Goal: Task Accomplishment & Management: Use online tool/utility

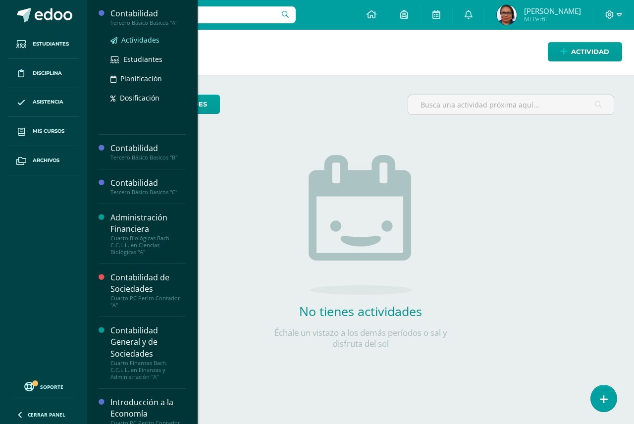
click at [150, 36] on span "Actividades" at bounding box center [140, 39] width 38 height 9
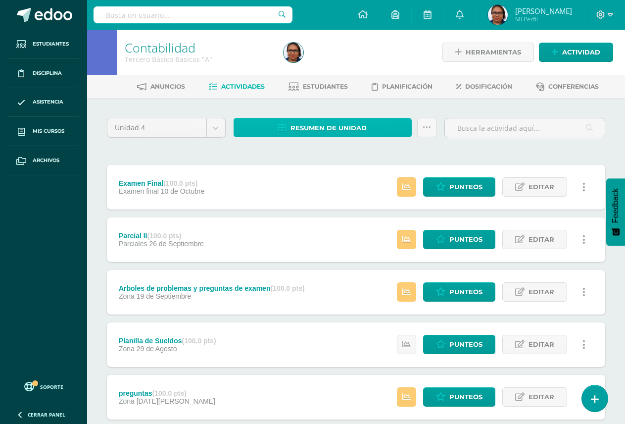
click at [363, 132] on span "Resumen de unidad" at bounding box center [329, 128] width 76 height 18
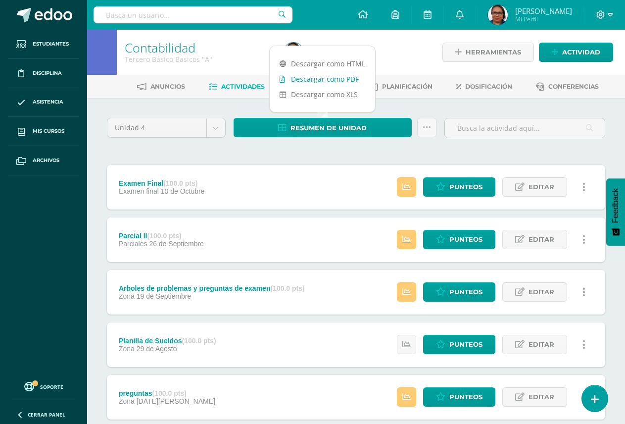
click at [330, 77] on link "Descargar como PDF" at bounding box center [322, 78] width 105 height 15
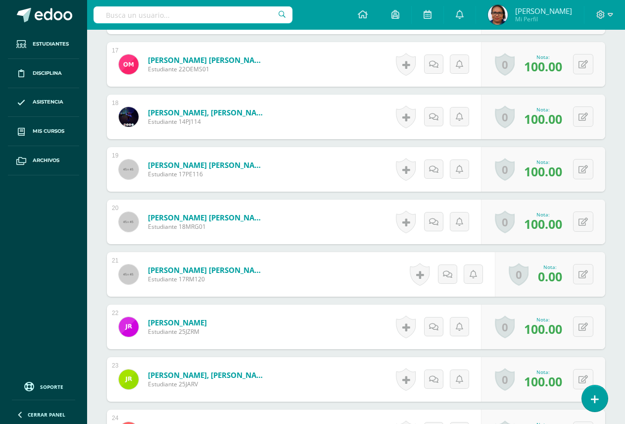
scroll to position [1142, 0]
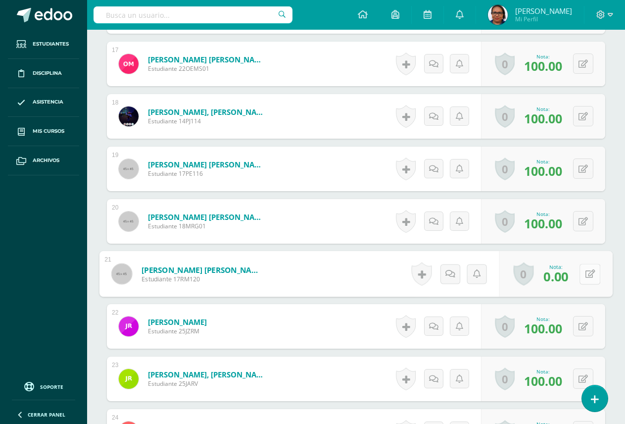
click at [583, 274] on button at bounding box center [590, 273] width 21 height 21
type input "60"
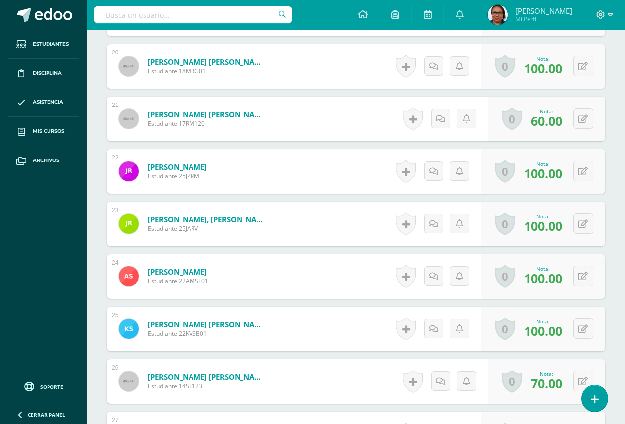
scroll to position [1445, 0]
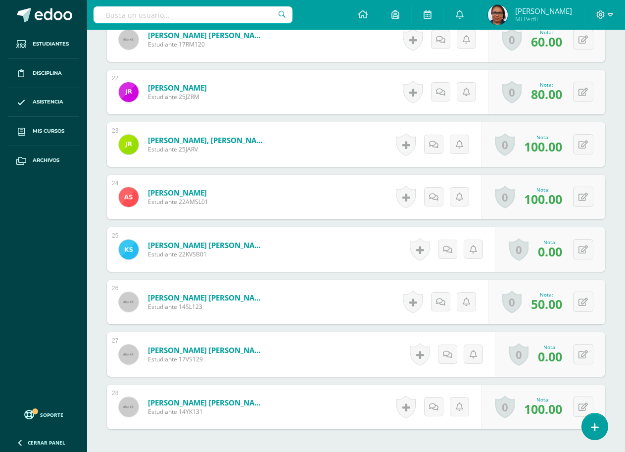
scroll to position [1436, 0]
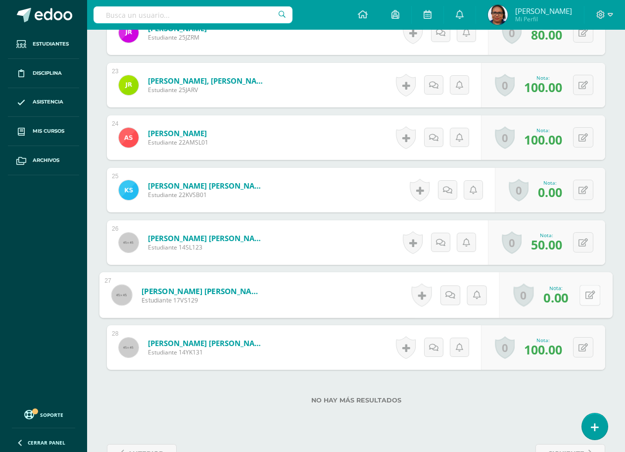
click at [586, 298] on icon at bounding box center [591, 295] width 10 height 8
type input "40"
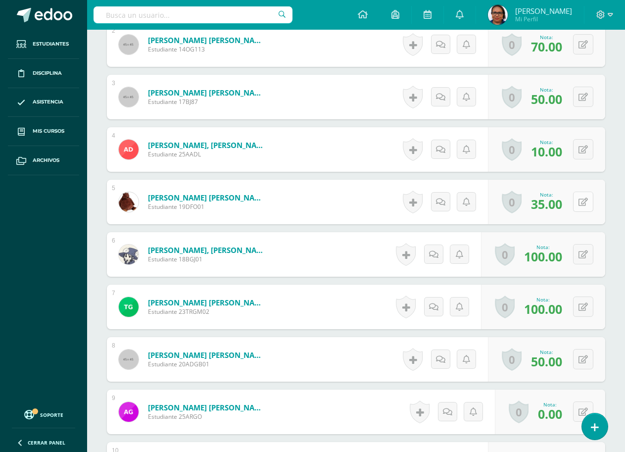
scroll to position [375, 0]
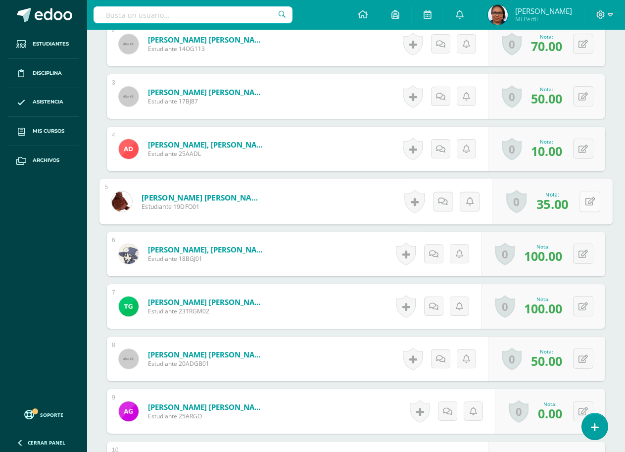
click at [589, 206] on button at bounding box center [590, 201] width 21 height 21
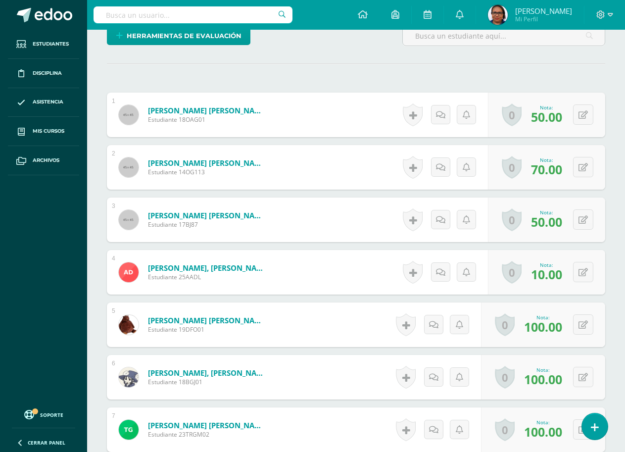
scroll to position [297, 0]
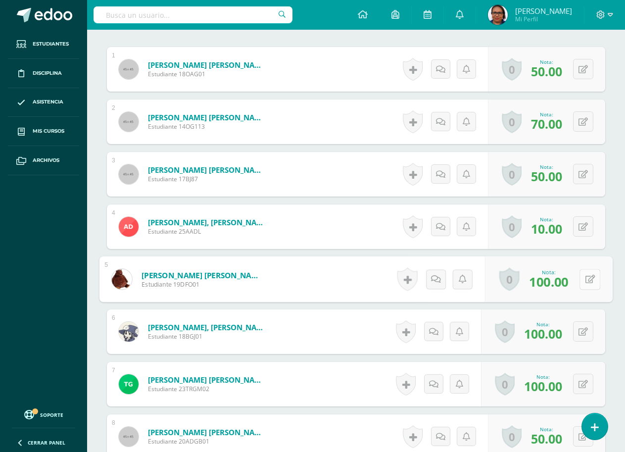
click at [586, 279] on icon at bounding box center [591, 279] width 10 height 8
click at [585, 279] on button at bounding box center [590, 279] width 21 height 21
type input "50"
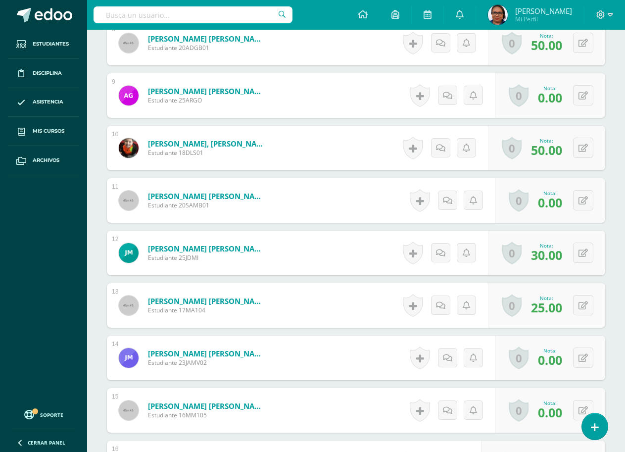
scroll to position [693, 0]
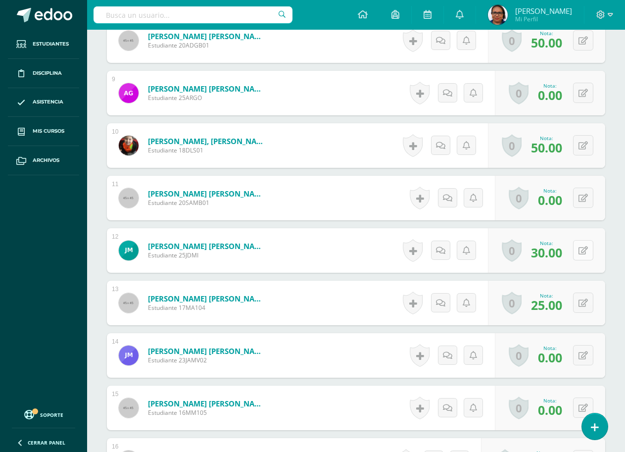
click at [585, 252] on icon at bounding box center [583, 251] width 9 height 8
type input "50"
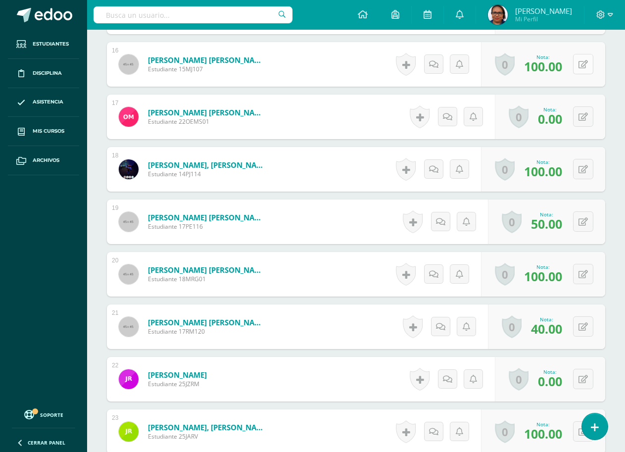
scroll to position [1139, 0]
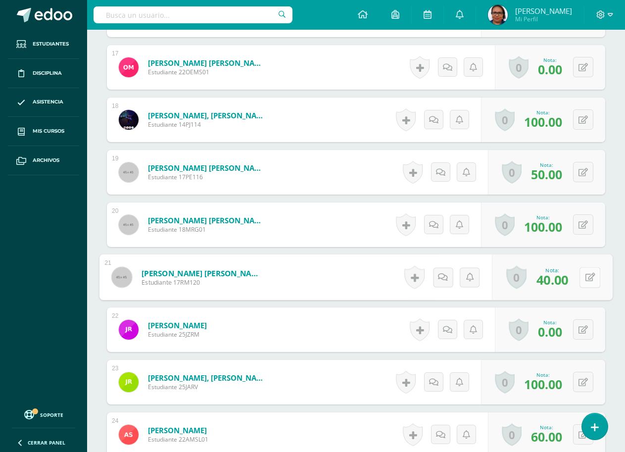
click at [583, 278] on button at bounding box center [590, 277] width 21 height 21
type input "60"
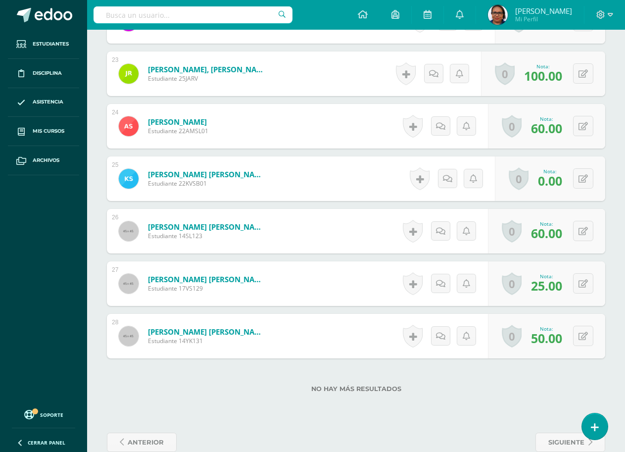
scroll to position [1467, 0]
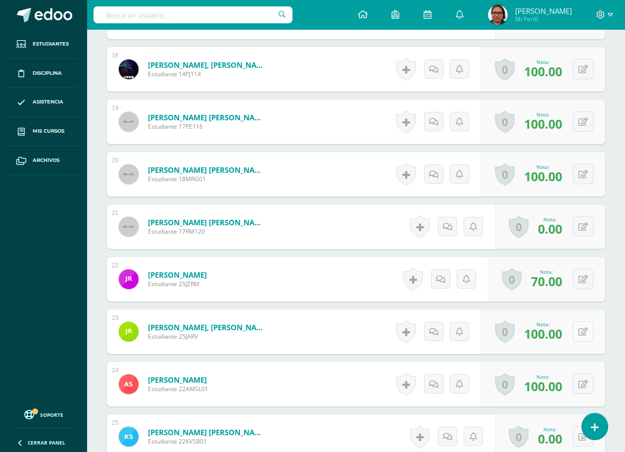
scroll to position [1387, 0]
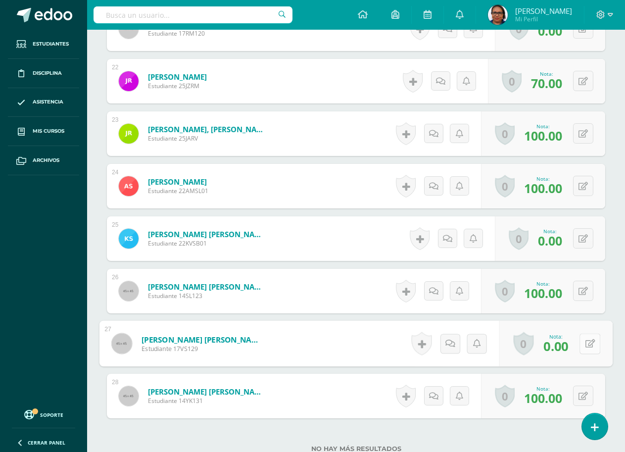
click at [586, 346] on icon at bounding box center [591, 343] width 10 height 8
type input "50"
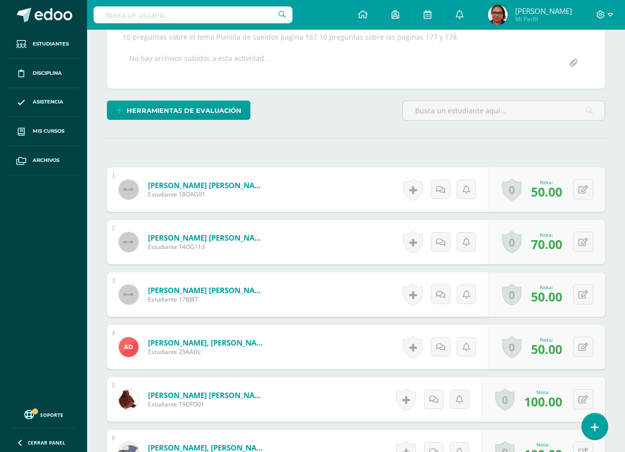
scroll to position [187, 0]
click at [585, 297] on icon at bounding box center [583, 294] width 9 height 8
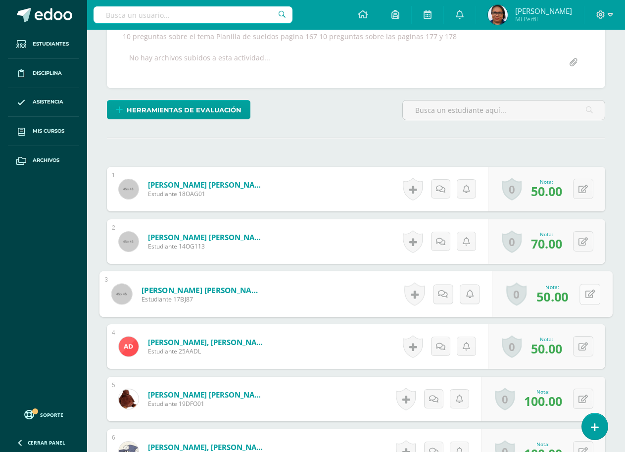
click at [586, 297] on icon at bounding box center [591, 294] width 10 height 8
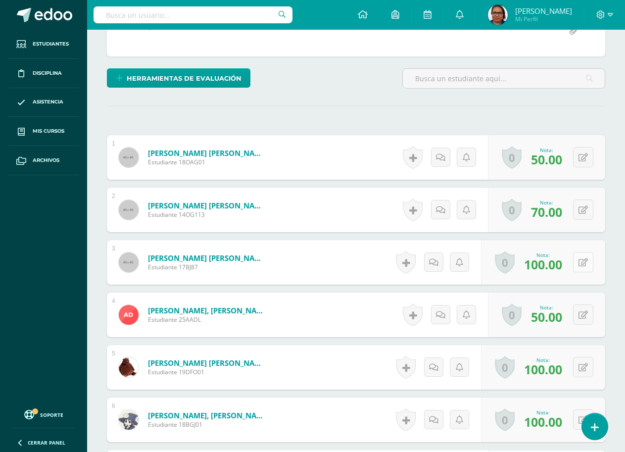
scroll to position [286, 0]
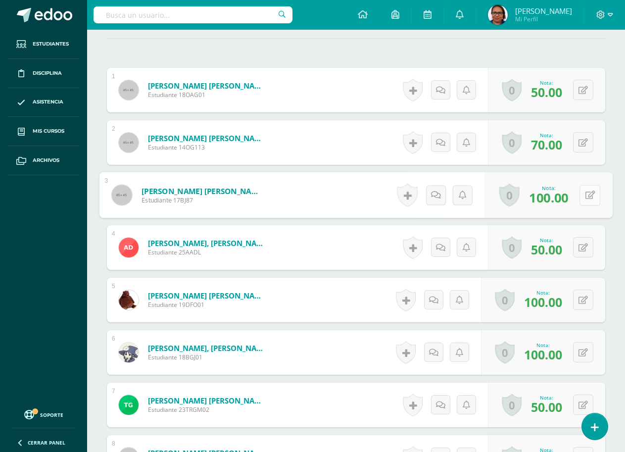
click at [582, 194] on button at bounding box center [590, 195] width 21 height 21
type input "50"
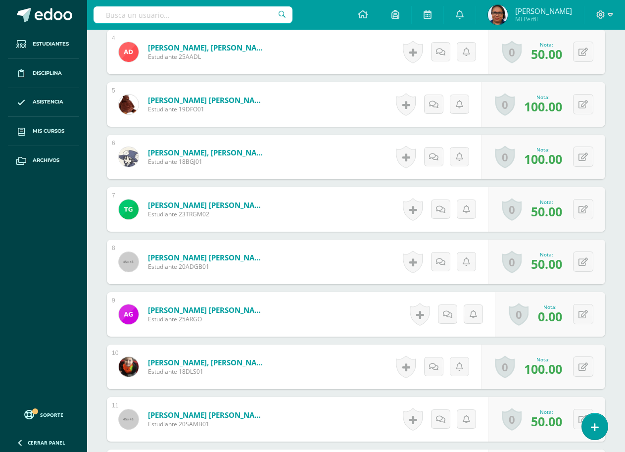
scroll to position [484, 0]
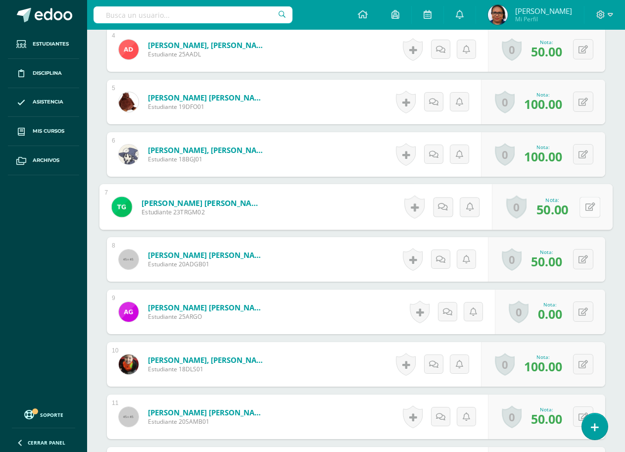
click at [580, 209] on button at bounding box center [590, 207] width 21 height 21
type input "100"
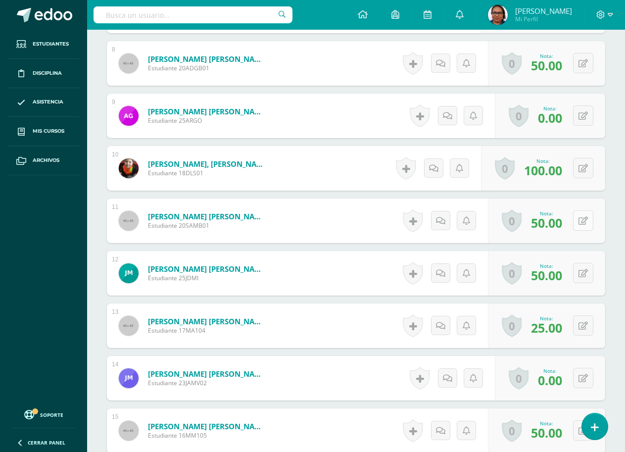
scroll to position [682, 0]
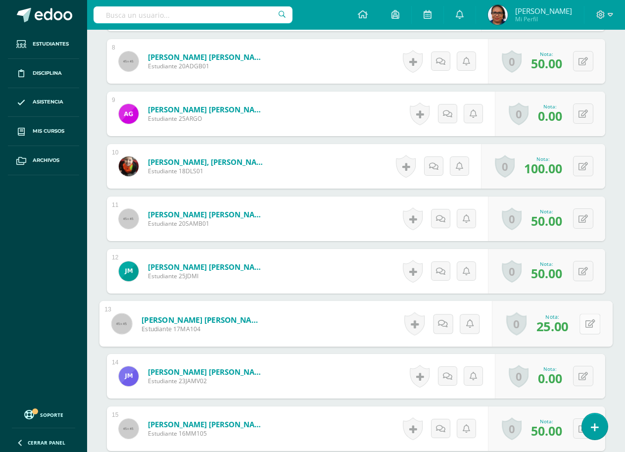
click at [583, 322] on button at bounding box center [590, 323] width 21 height 21
type input "40"
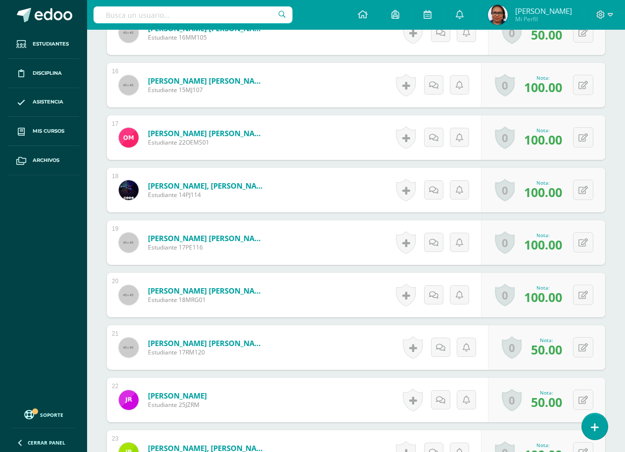
scroll to position [1127, 0]
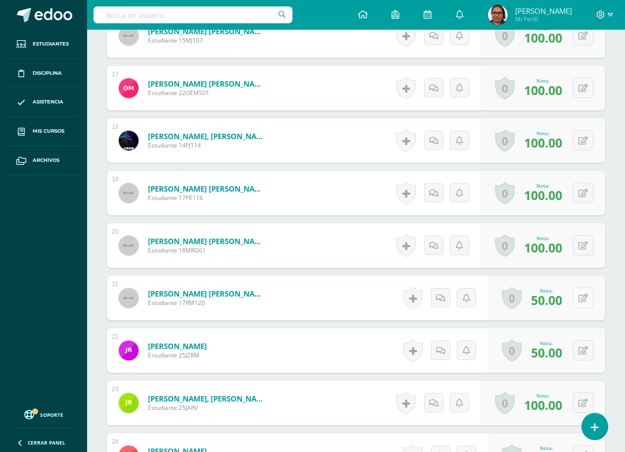
click at [581, 298] on button at bounding box center [583, 298] width 20 height 20
type input "60"
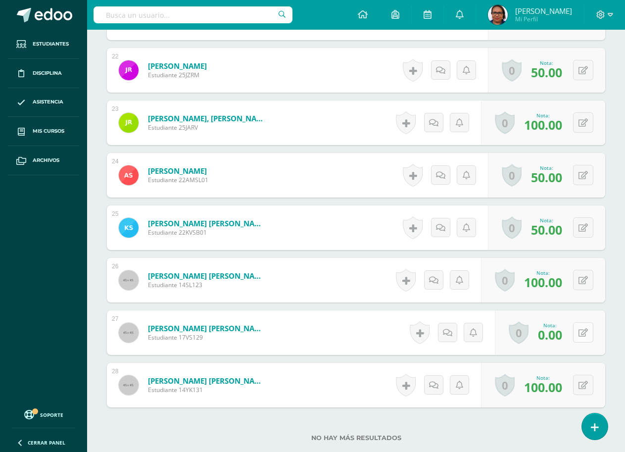
scroll to position [1474, 0]
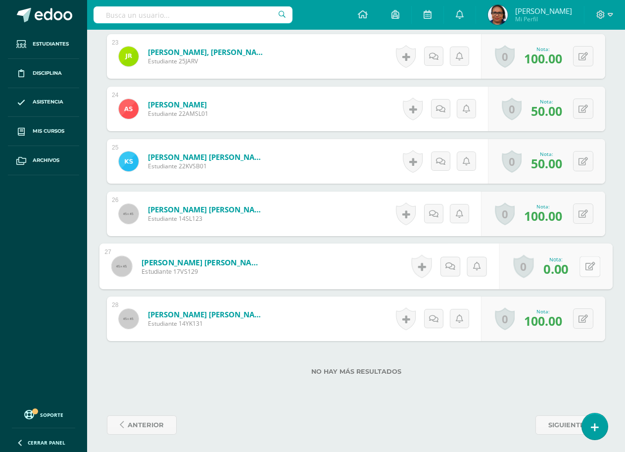
click at [583, 269] on button at bounding box center [590, 266] width 21 height 21
type input "40"
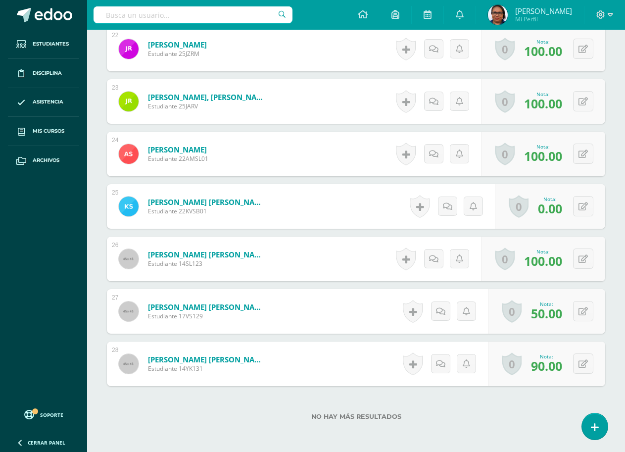
scroll to position [1437, 0]
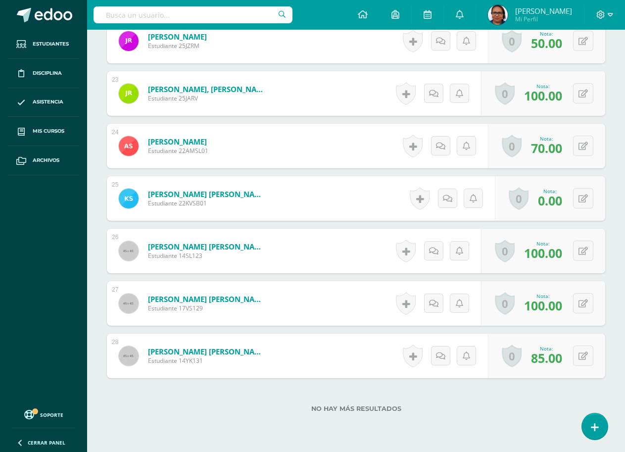
scroll to position [1437, 0]
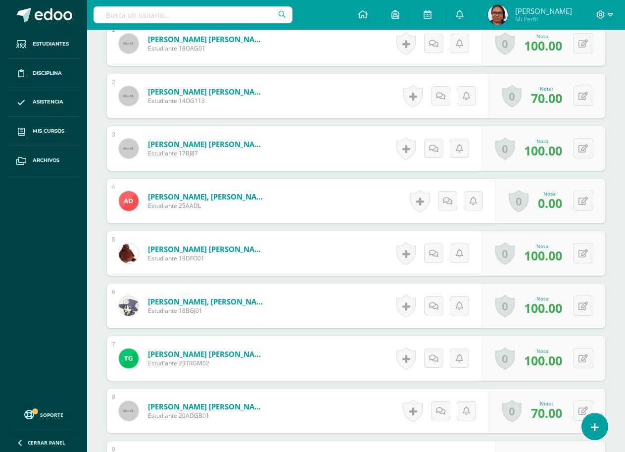
scroll to position [305, 0]
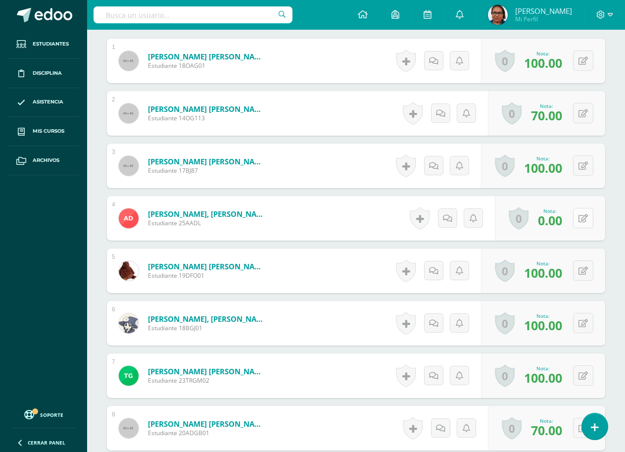
click at [583, 223] on button at bounding box center [583, 218] width 20 height 20
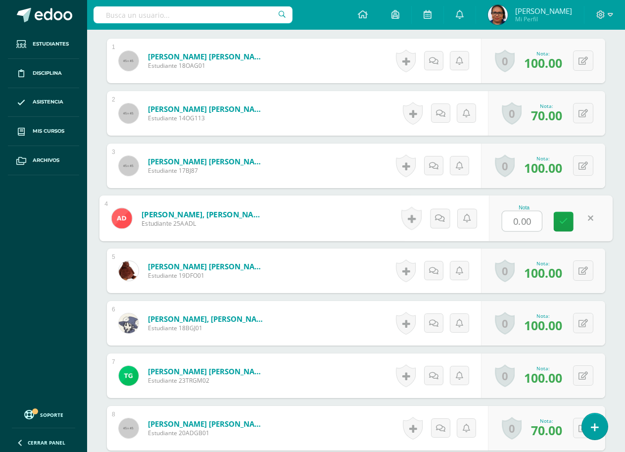
scroll to position [306, 0]
type input "10"
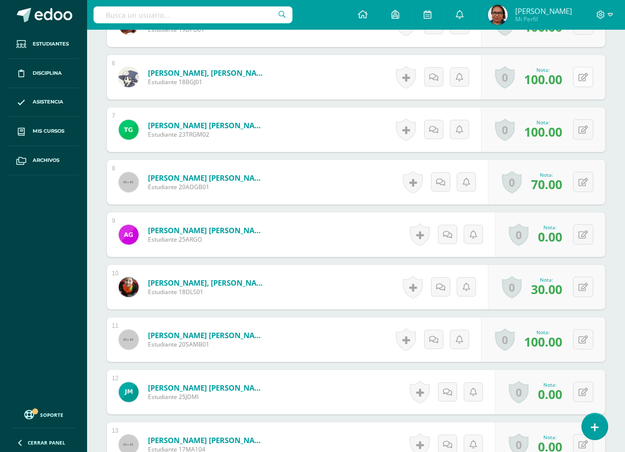
scroll to position [553, 0]
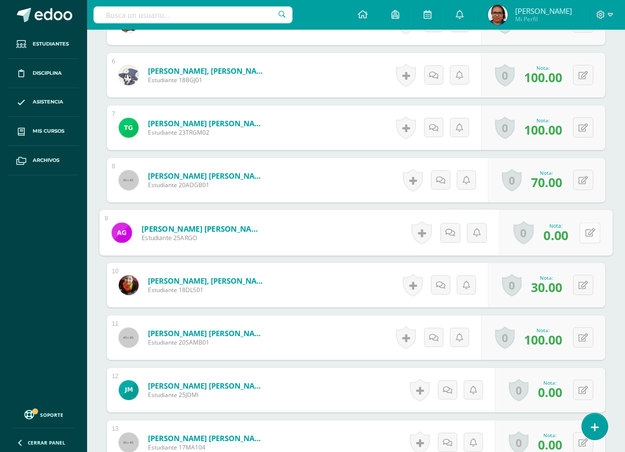
click at [581, 230] on button at bounding box center [590, 232] width 21 height 21
type input "10"
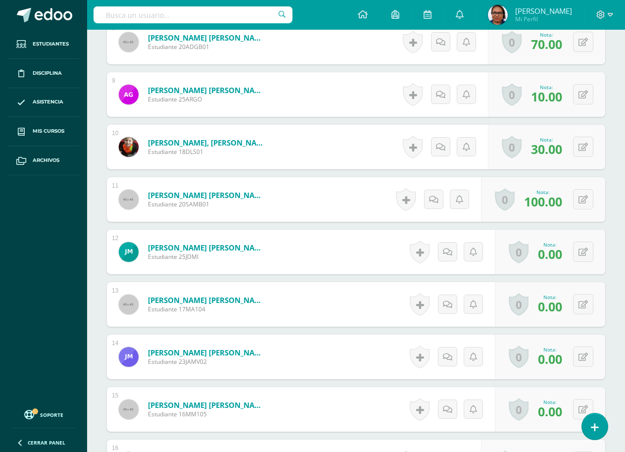
scroll to position [702, 0]
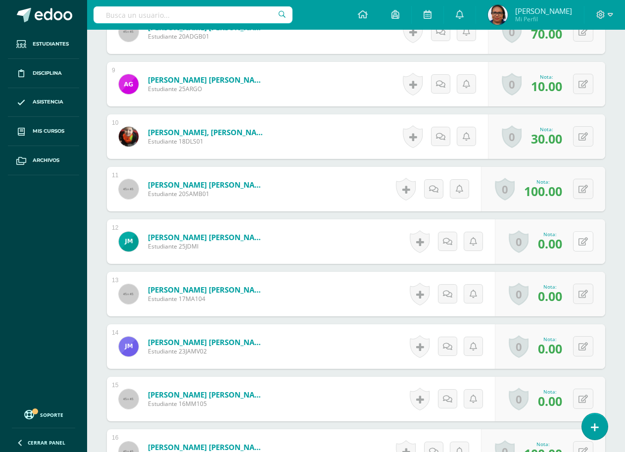
click at [581, 244] on button at bounding box center [583, 241] width 20 height 20
click at [581, 244] on button at bounding box center [590, 241] width 21 height 21
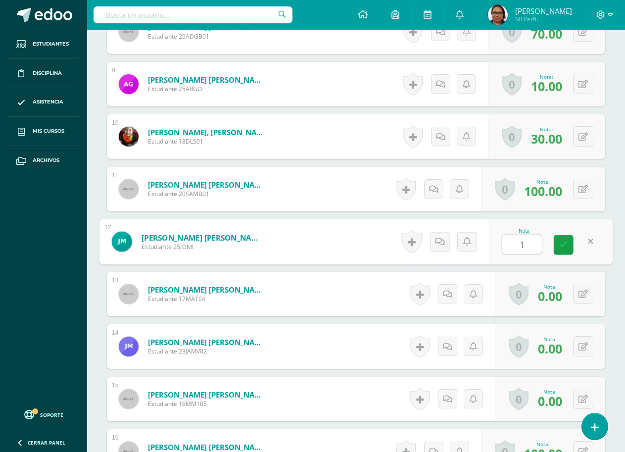
type input "10"
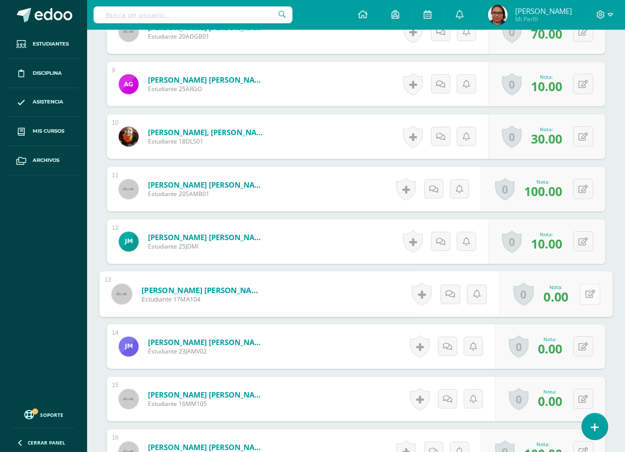
click at [585, 298] on button at bounding box center [590, 294] width 21 height 21
type input "10"
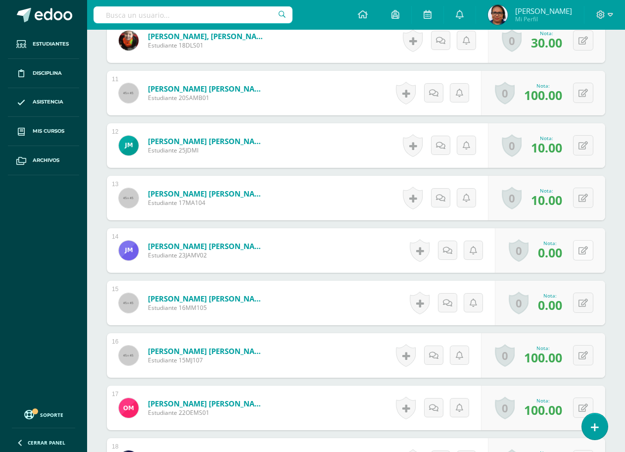
scroll to position [801, 0]
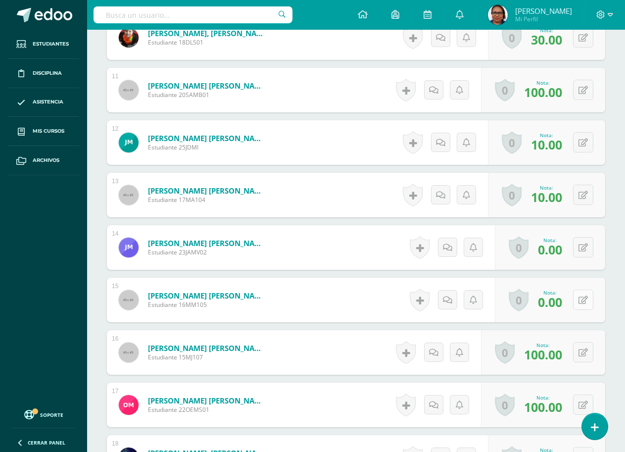
click at [585, 299] on icon at bounding box center [583, 300] width 9 height 8
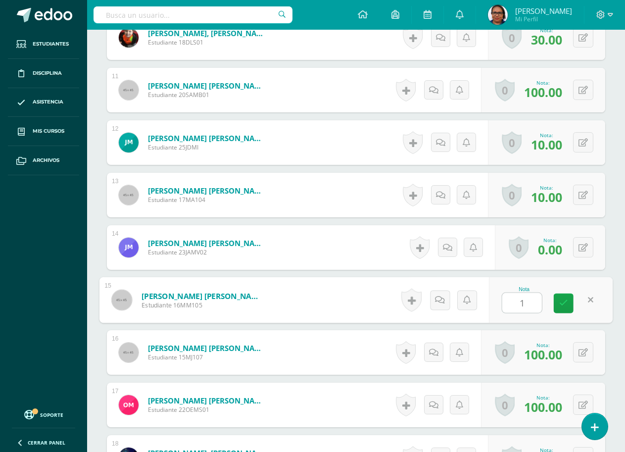
type input "10"
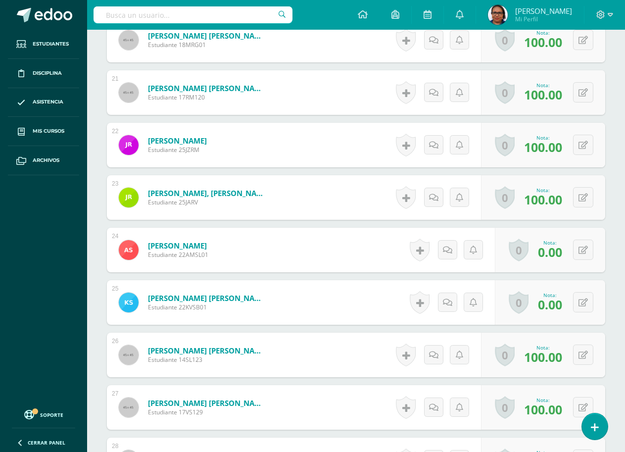
scroll to position [1395, 0]
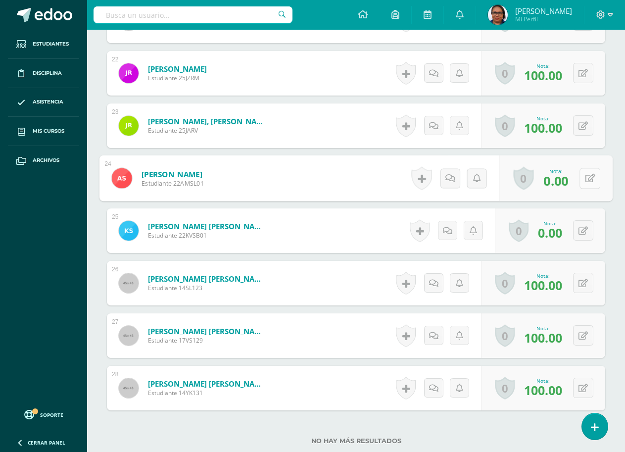
click at [586, 180] on icon at bounding box center [591, 178] width 10 height 8
type input "10"
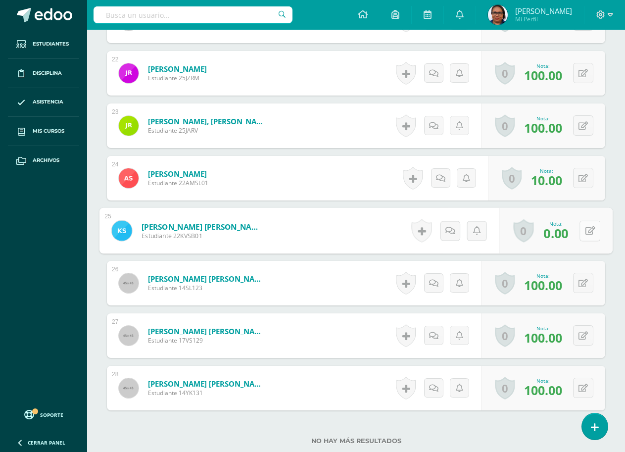
click at [582, 232] on button at bounding box center [590, 230] width 21 height 21
type input "10"
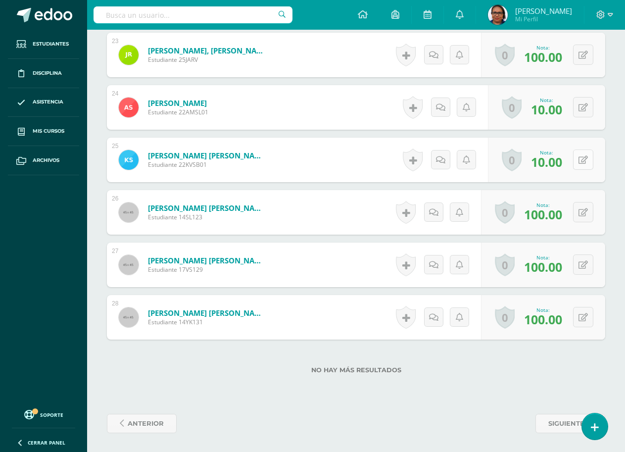
scroll to position [1467, 0]
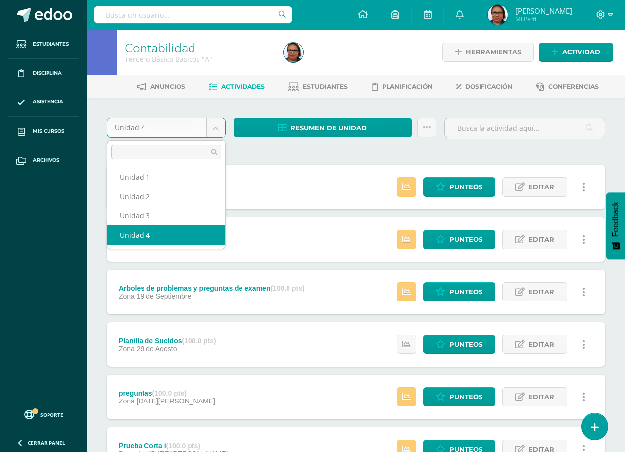
click at [215, 129] on body "Estudiantes Disciplina Asistencia Mis cursos Archivos Soporte Ayuda Reportar un…" at bounding box center [312, 372] width 625 height 744
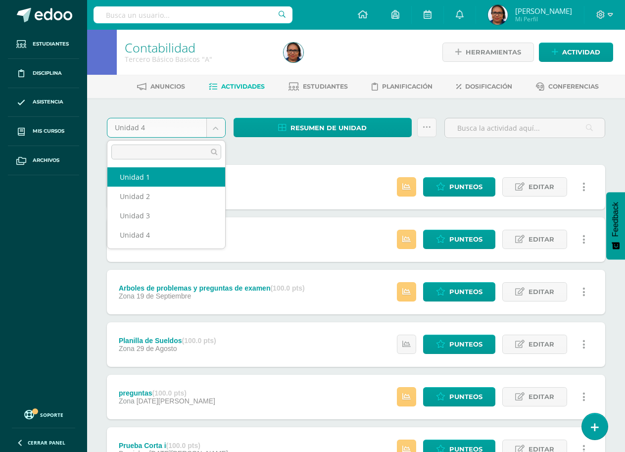
select select "Unidad 1"
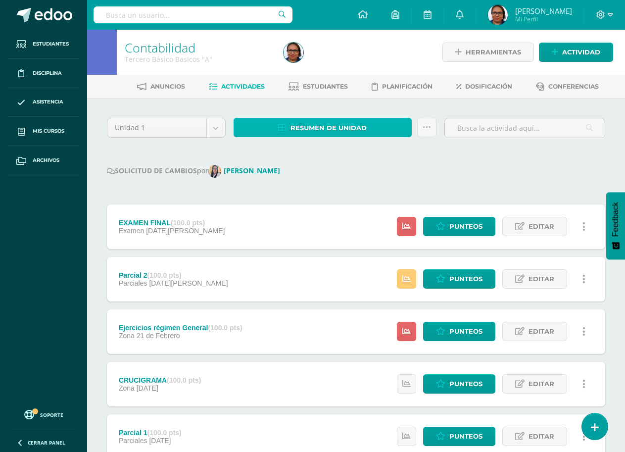
click at [386, 127] on link "Resumen de unidad" at bounding box center [323, 127] width 178 height 19
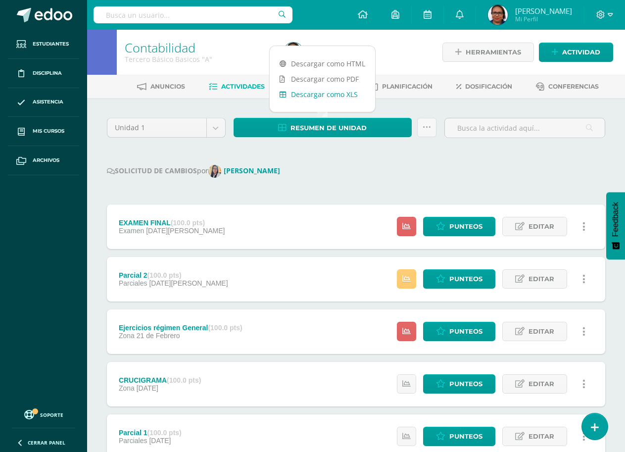
click at [342, 94] on link "Descargar como XLS" at bounding box center [322, 94] width 105 height 15
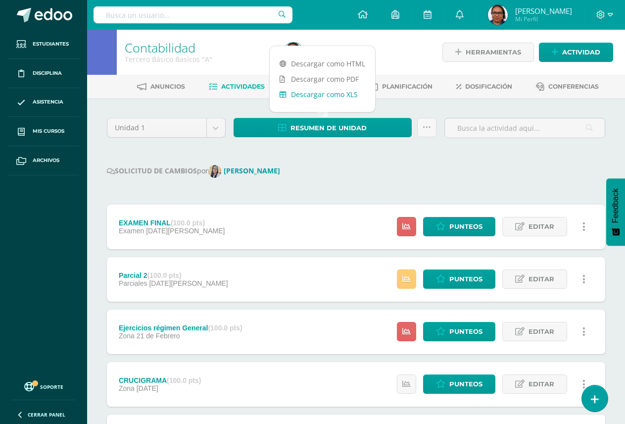
click at [346, 93] on link "Descargar como XLS" at bounding box center [322, 94] width 105 height 15
click at [218, 132] on body "Estudiantes Disciplina Asistencia Mis cursos Archivos Soporte Ayuda Reportar un…" at bounding box center [312, 341] width 625 height 682
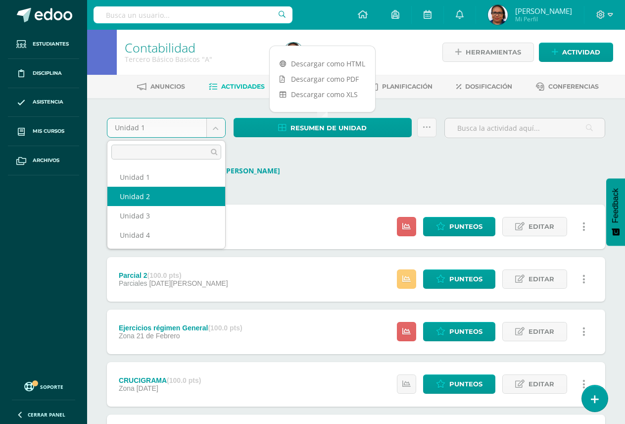
select select "Unidad 2"
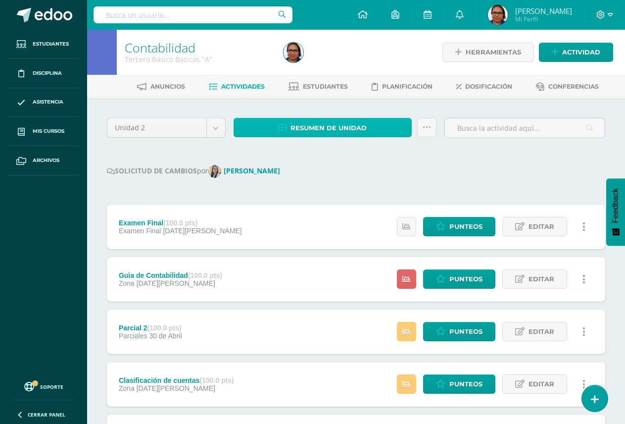
click at [308, 126] on span "Resumen de unidad" at bounding box center [329, 128] width 76 height 18
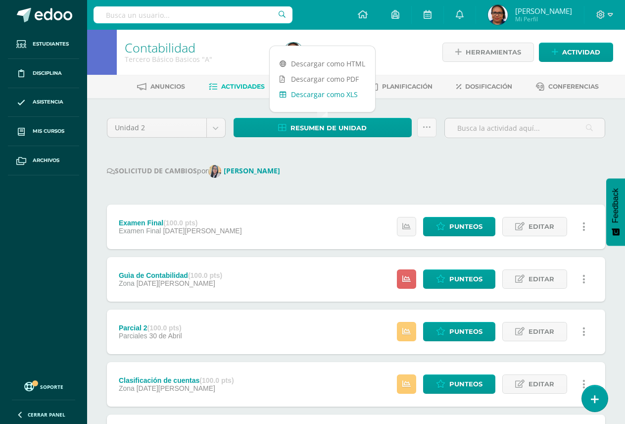
click at [347, 94] on link "Descargar como XLS" at bounding box center [322, 94] width 105 height 15
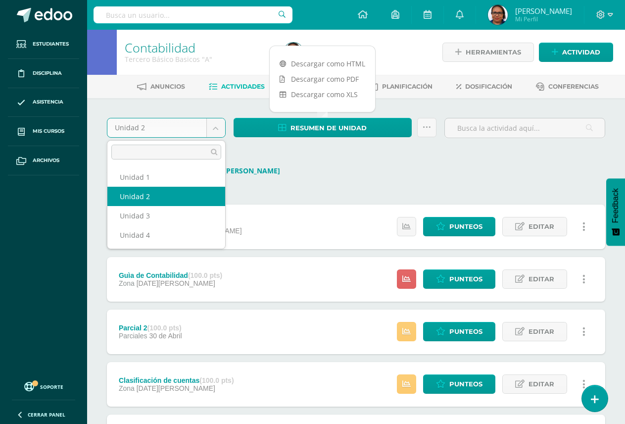
click at [212, 132] on body "Estudiantes Disciplina Asistencia Mis cursos Archivos Soporte Ayuda Reportar un…" at bounding box center [312, 392] width 625 height 784
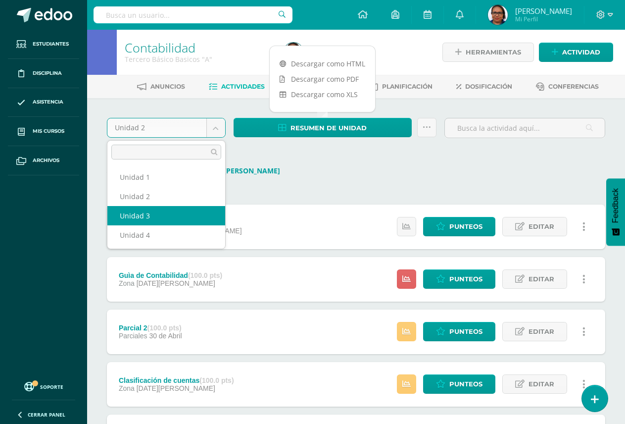
select select "Unidad 3"
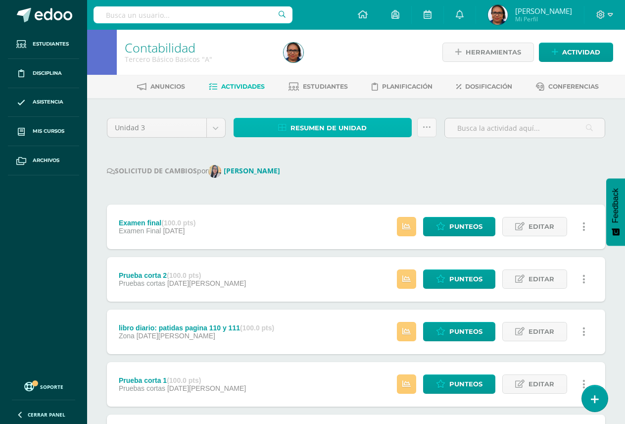
click at [362, 128] on span "Resumen de unidad" at bounding box center [329, 128] width 76 height 18
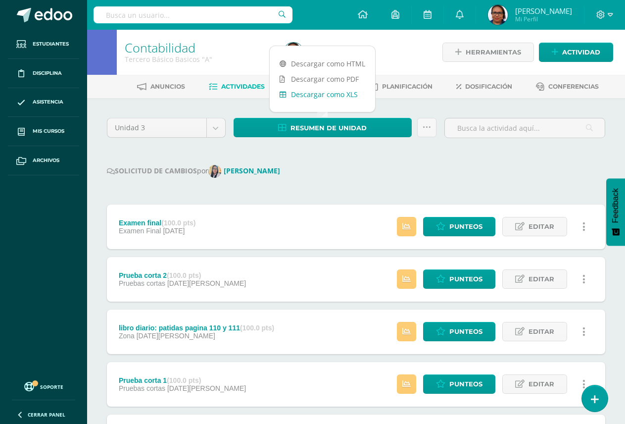
click at [348, 94] on link "Descargar como XLS" at bounding box center [322, 94] width 105 height 15
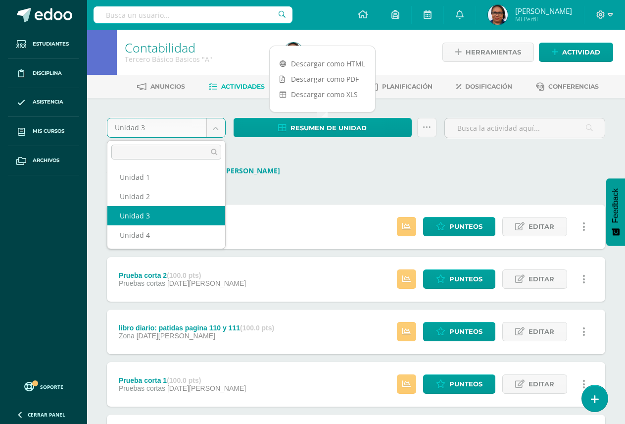
click at [221, 131] on body "Estudiantes Disciplina Asistencia Mis cursos Archivos Soporte Ayuda Reportar un…" at bounding box center [312, 341] width 625 height 682
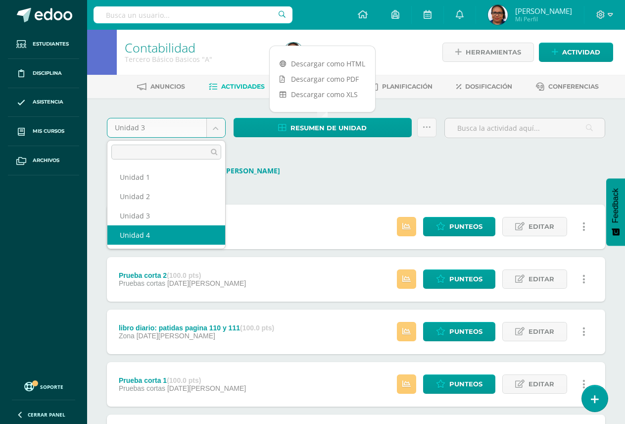
select select "Unidad 4"
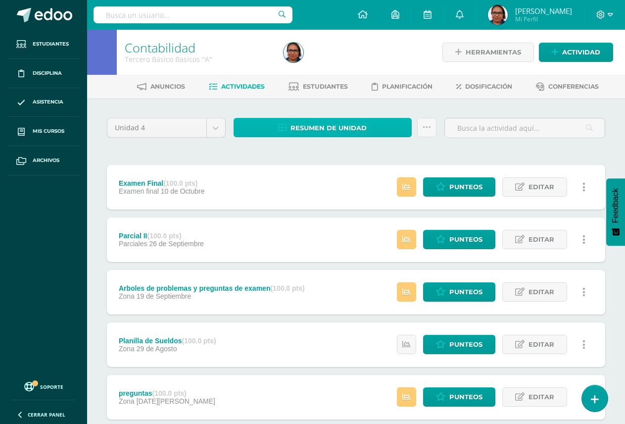
click at [331, 126] on span "Resumen de unidad" at bounding box center [329, 128] width 76 height 18
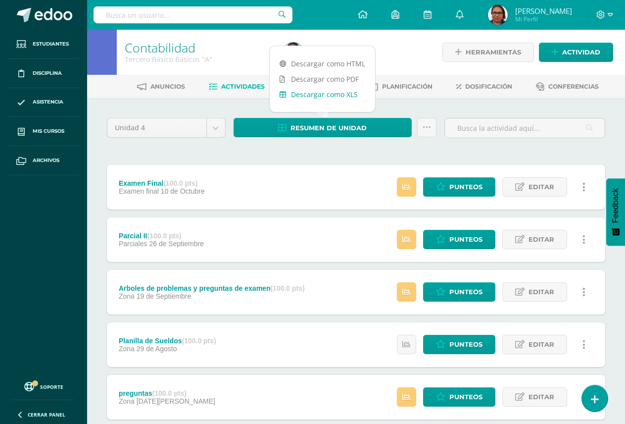
click at [352, 95] on link "Descargar como XLS" at bounding box center [322, 94] width 105 height 15
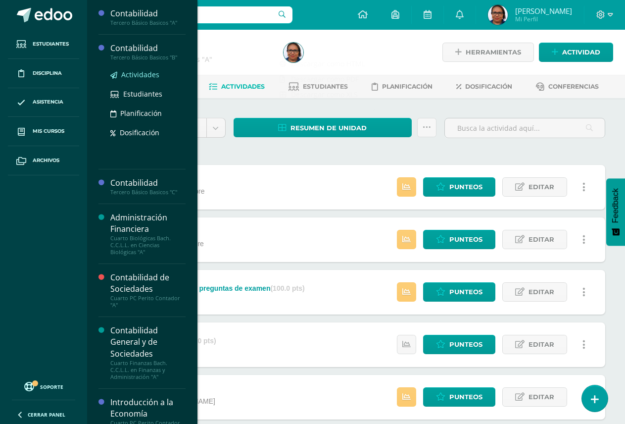
click at [137, 73] on span "Actividades" at bounding box center [140, 74] width 38 height 9
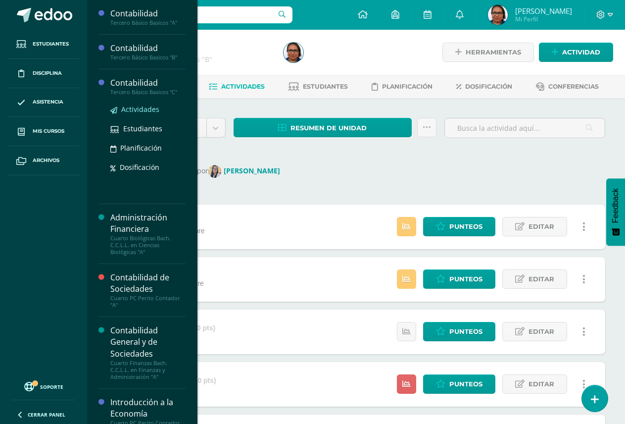
click at [142, 110] on span "Actividades" at bounding box center [140, 108] width 38 height 9
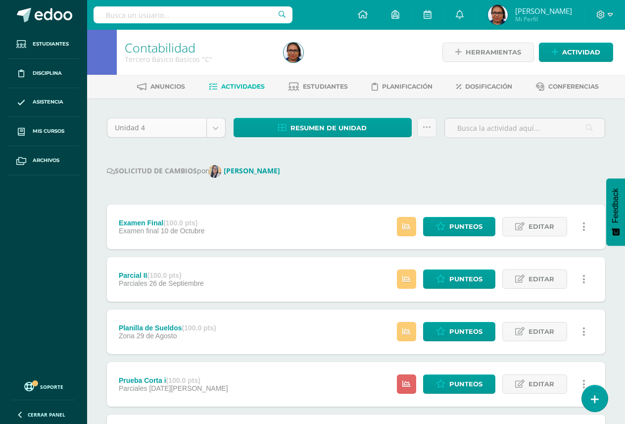
click at [217, 130] on body "Estudiantes Disciplina Asistencia Mis cursos Archivos Soporte Ayuda Reportar un…" at bounding box center [312, 367] width 625 height 735
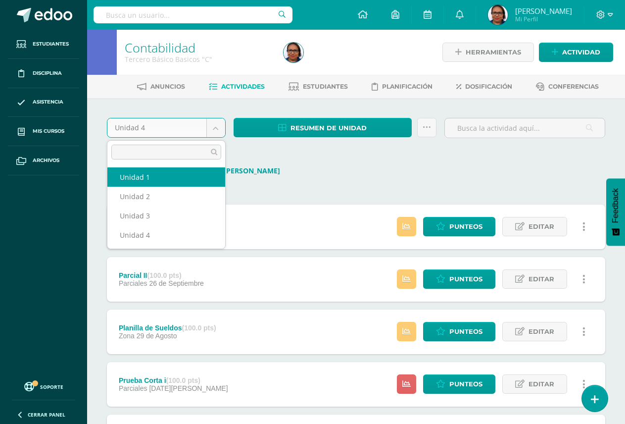
select select "Unidad 1"
click at [219, 129] on body "Estudiantes Disciplina Asistencia Mis cursos Archivos Soporte Ayuda Reportar un…" at bounding box center [312, 315] width 625 height 630
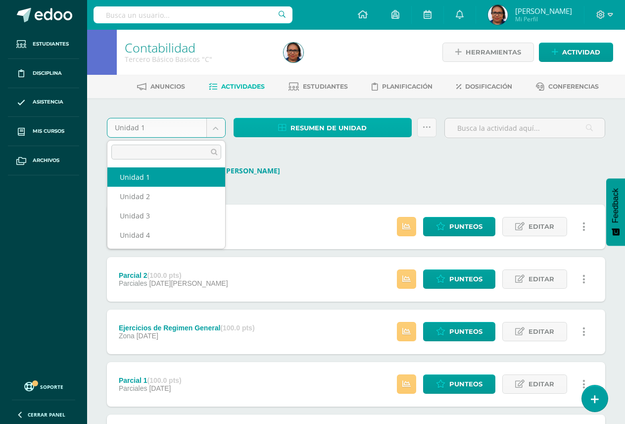
click at [375, 127] on body "Estudiantes Disciplina Asistencia Mis cursos Archivos Soporte Ayuda Reportar un…" at bounding box center [312, 315] width 625 height 630
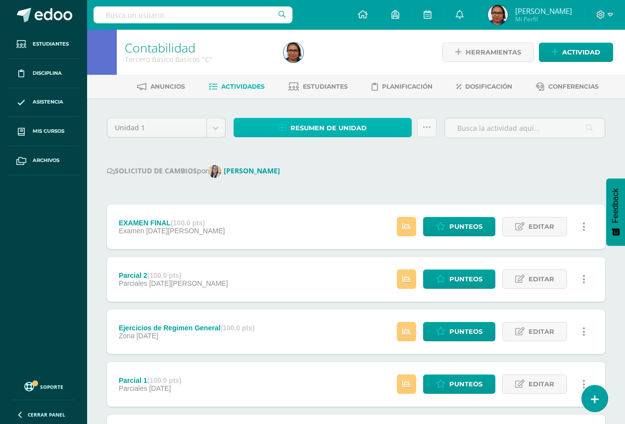
click at [366, 130] on span "Resumen de unidad" at bounding box center [329, 128] width 76 height 18
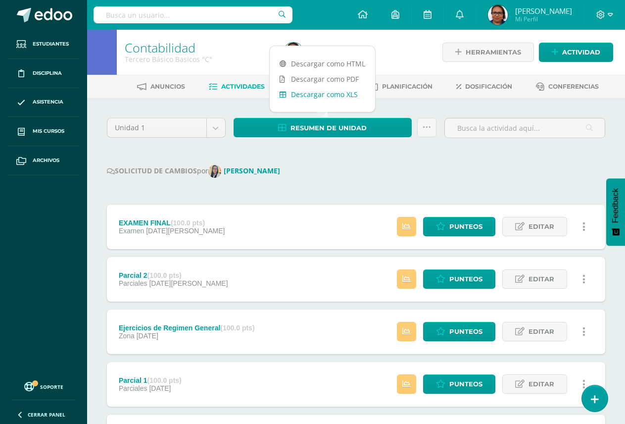
click at [349, 97] on link "Descargar como XLS" at bounding box center [322, 94] width 105 height 15
click at [217, 127] on body "Estudiantes Disciplina Asistencia Mis cursos Archivos Soporte Ayuda Reportar un…" at bounding box center [312, 315] width 625 height 630
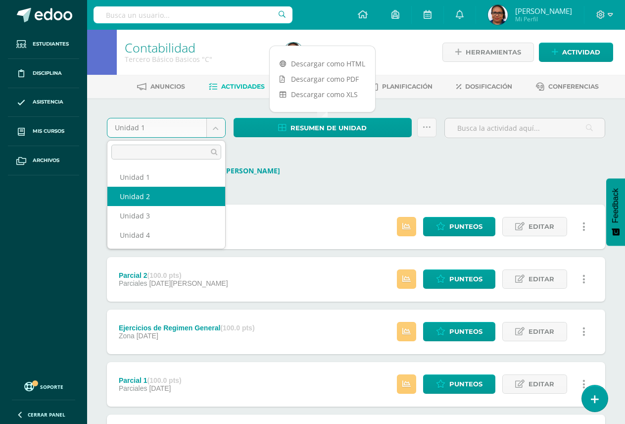
select select "Unidad 2"
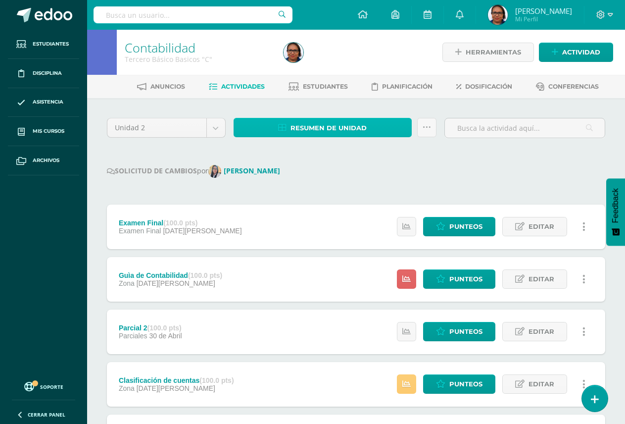
click at [352, 125] on span "Resumen de unidad" at bounding box center [329, 128] width 76 height 18
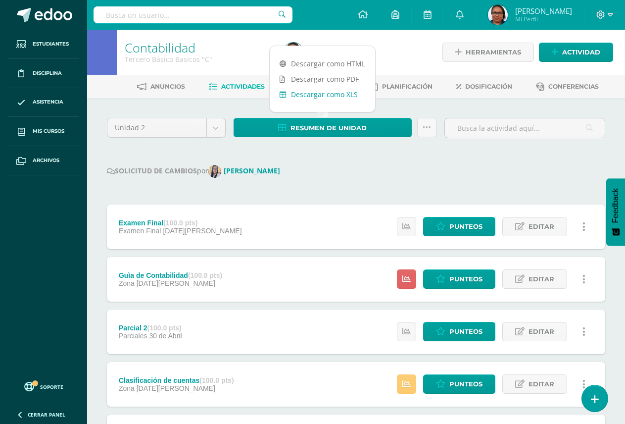
click at [349, 96] on link "Descargar como XLS" at bounding box center [322, 94] width 105 height 15
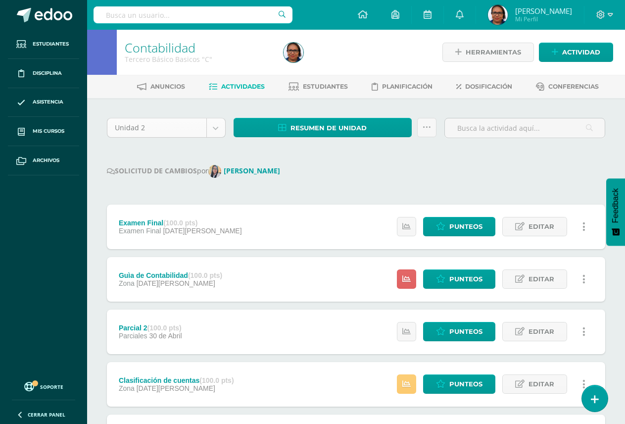
click at [212, 130] on body "Estudiantes Disciplina Asistencia Mis cursos Archivos Soporte Ayuda Reportar un…" at bounding box center [312, 392] width 625 height 784
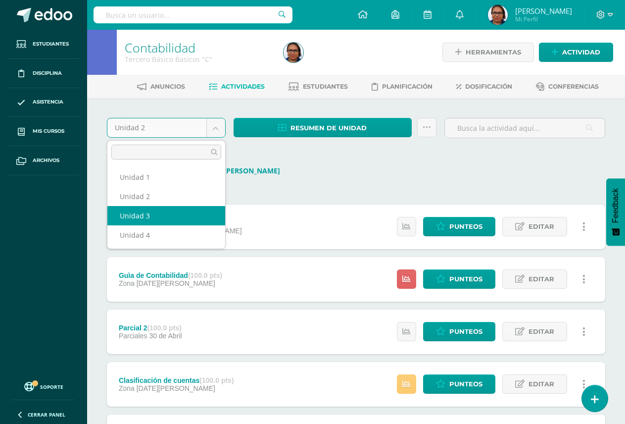
select select "Unidad 3"
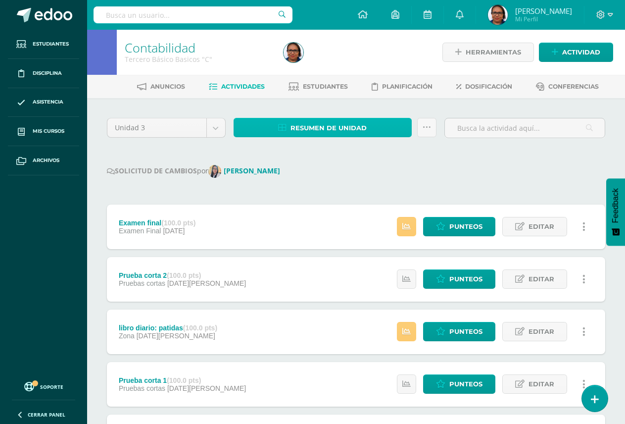
click at [328, 126] on span "Resumen de unidad" at bounding box center [329, 128] width 76 height 18
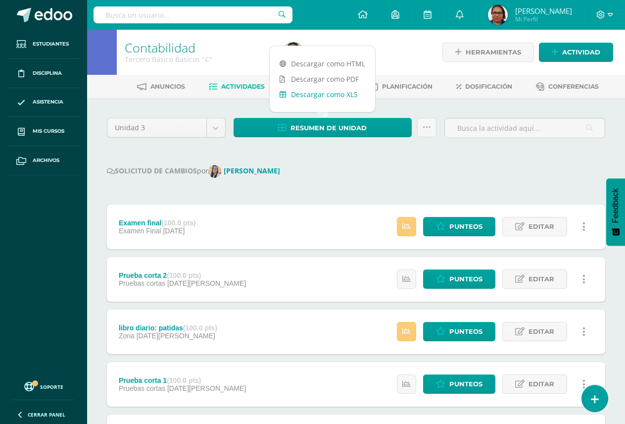
click at [348, 97] on link "Descargar como XLS" at bounding box center [322, 94] width 105 height 15
click at [347, 97] on link "Descargar como XLS" at bounding box center [322, 94] width 105 height 15
click at [445, 161] on div "Unidad 3 Unidad 1 Unidad 2 Unidad 3 Unidad 4 Resumen de unidad Subir actividade…" at bounding box center [356, 390] width 506 height 545
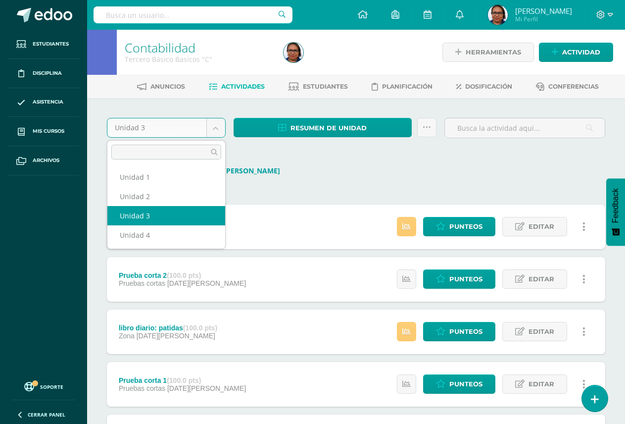
click at [219, 124] on body "Estudiantes Disciplina Asistencia Mis cursos Archivos Soporte Ayuda Reportar un…" at bounding box center [312, 341] width 625 height 682
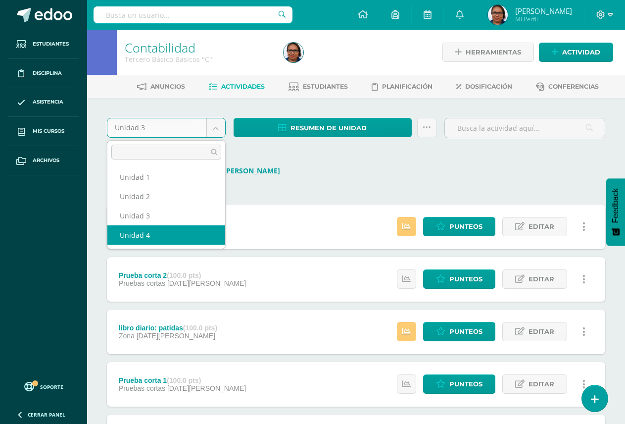
select select "Unidad 4"
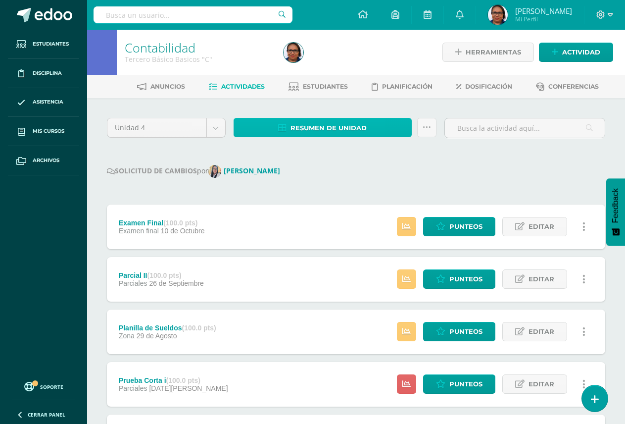
click at [345, 128] on span "Resumen de unidad" at bounding box center [329, 128] width 76 height 18
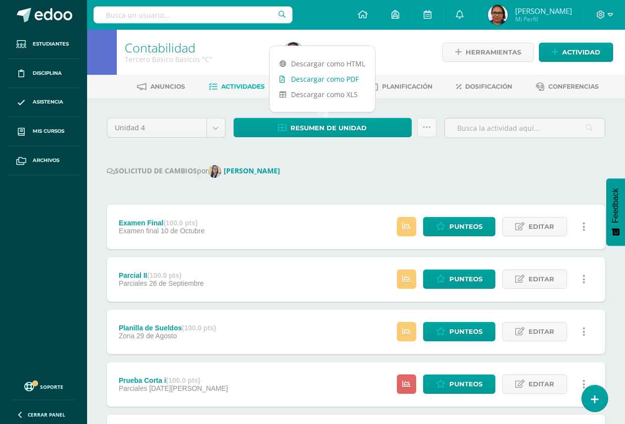
click at [339, 79] on link "Descargar como PDF" at bounding box center [322, 78] width 105 height 15
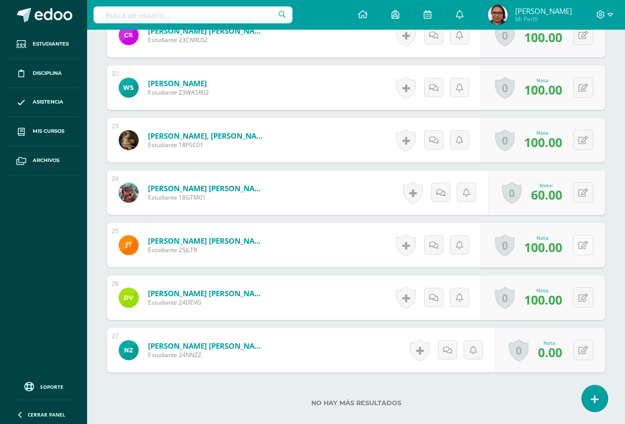
scroll to position [1437, 0]
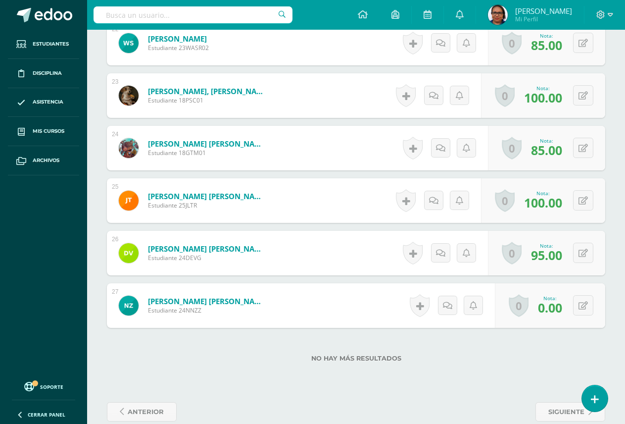
scroll to position [1437, 0]
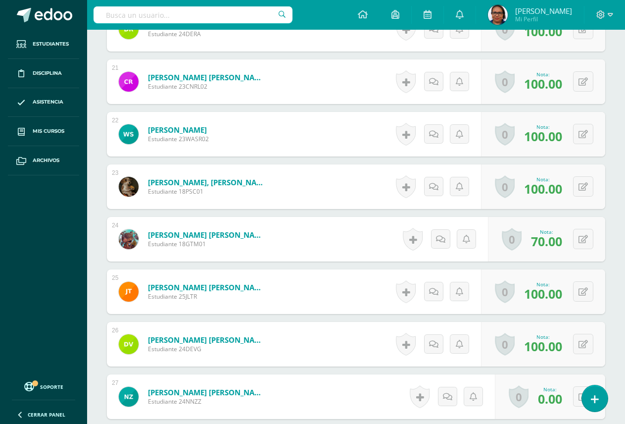
scroll to position [1388, 0]
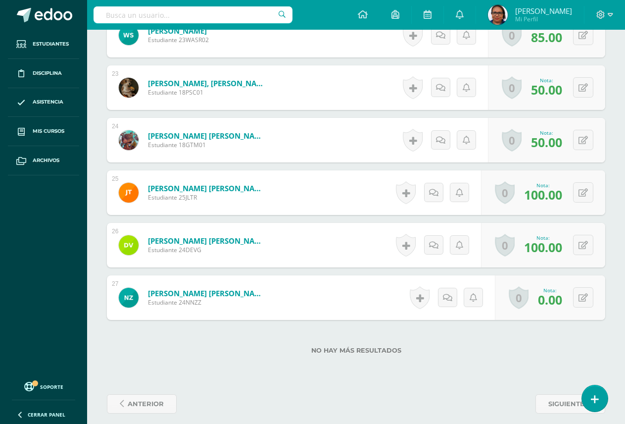
scroll to position [1437, 0]
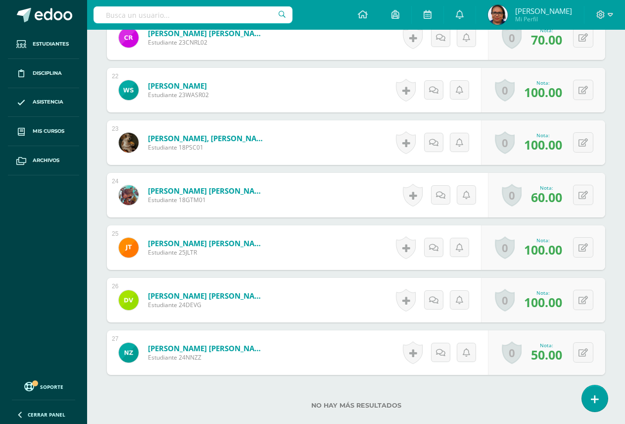
scroll to position [1437, 0]
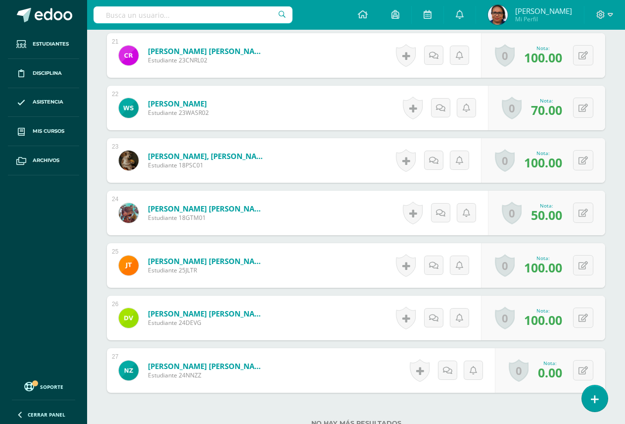
scroll to position [1388, 0]
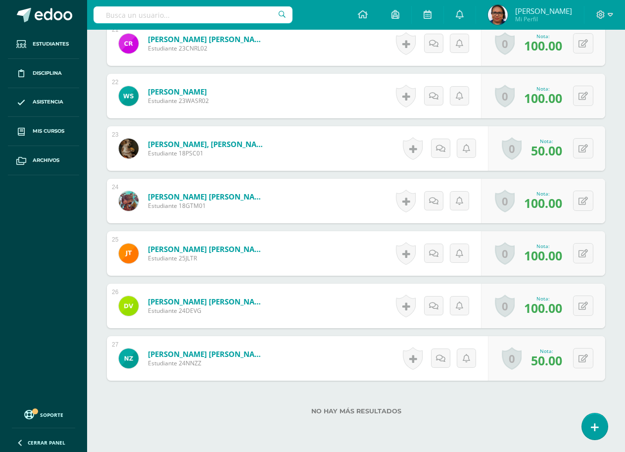
scroll to position [1414, 0]
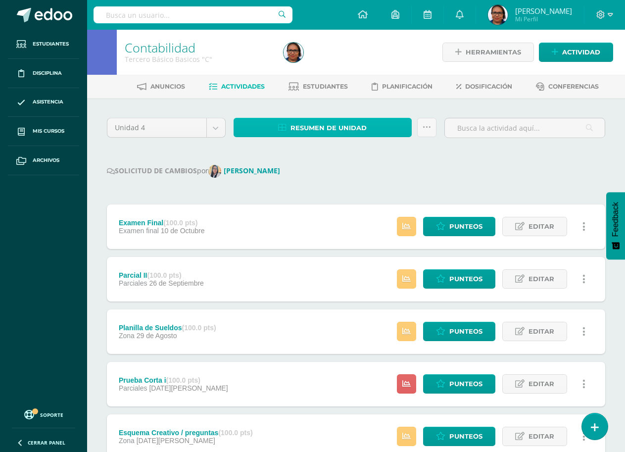
click at [375, 129] on link "Resumen de unidad" at bounding box center [323, 127] width 178 height 19
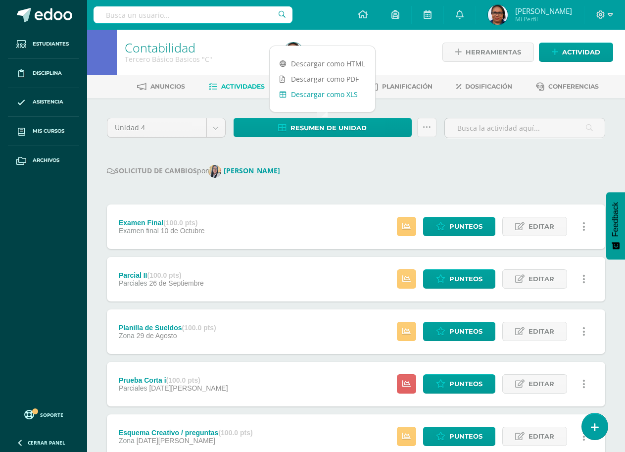
click at [348, 96] on link "Descargar como XLS" at bounding box center [322, 94] width 105 height 15
click at [349, 91] on link "Descargar como XLS" at bounding box center [322, 94] width 105 height 15
click at [398, 183] on div "Unidad 4 Unidad 1 Unidad 2 Unidad 3 Unidad 4 Resumen de unidad Subir actividade…" at bounding box center [356, 416] width 506 height 597
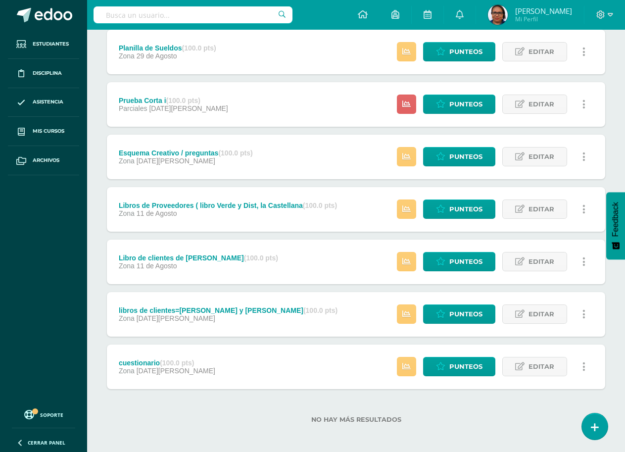
scroll to position [134, 0]
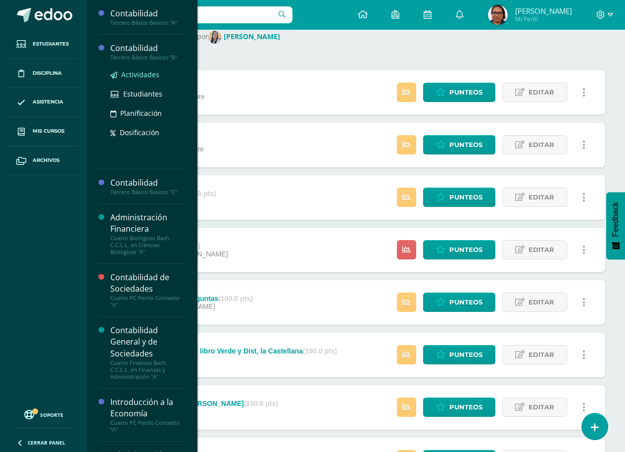
click at [143, 72] on span "Actividades" at bounding box center [140, 74] width 38 height 9
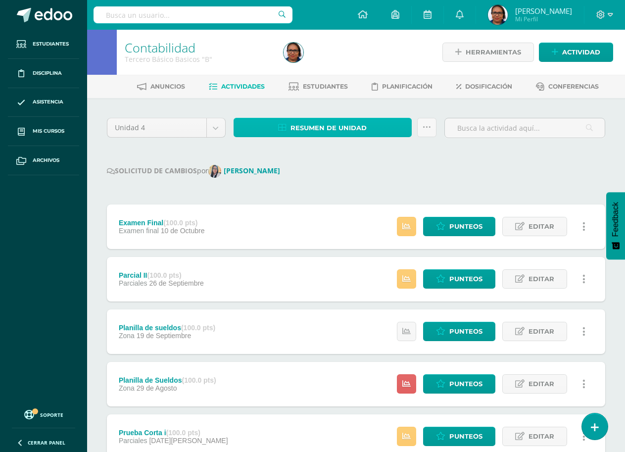
click at [368, 128] on link "Resumen de unidad" at bounding box center [323, 127] width 178 height 19
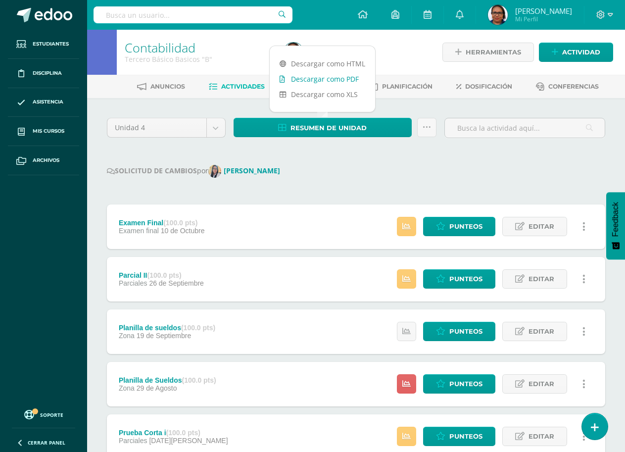
click at [348, 77] on link "Descargar como PDF" at bounding box center [322, 78] width 105 height 15
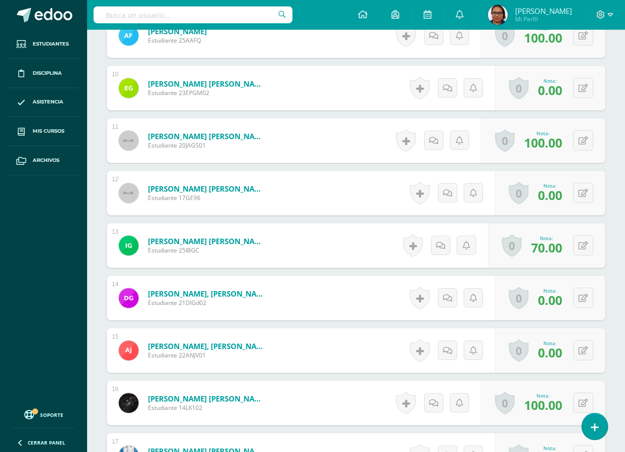
scroll to position [771, 0]
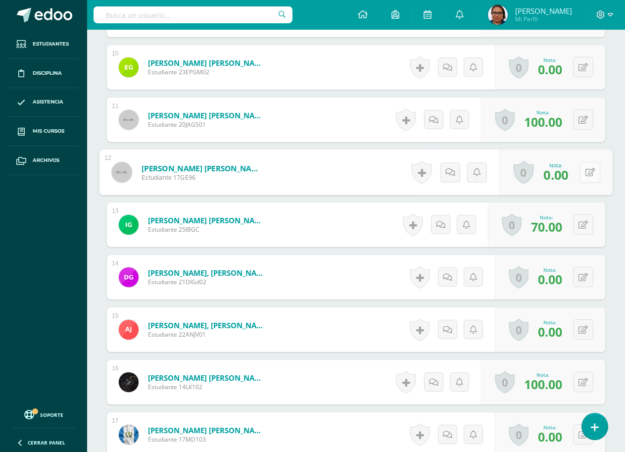
click at [580, 172] on button at bounding box center [590, 172] width 21 height 21
type input "50"
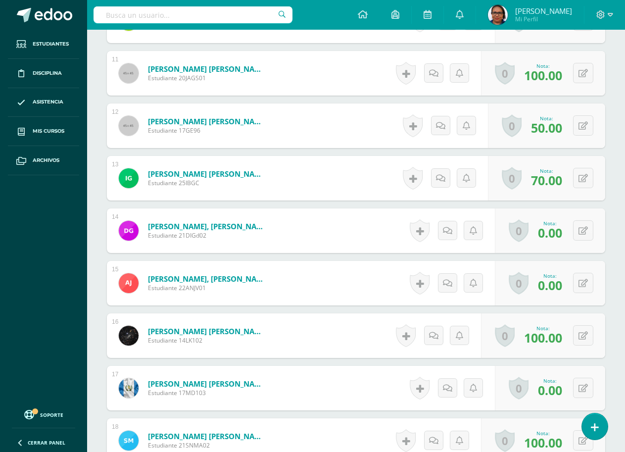
scroll to position [821, 0]
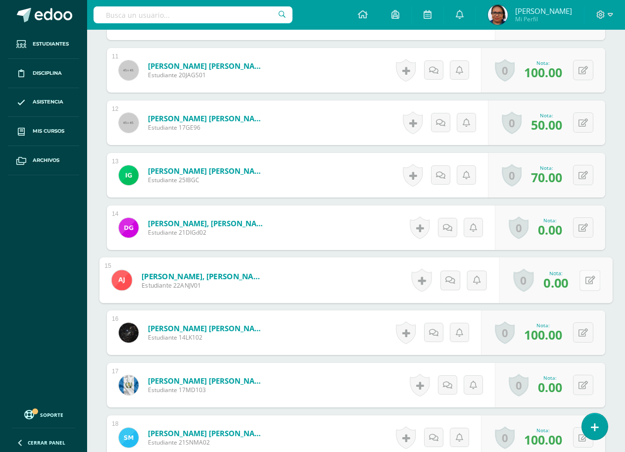
click at [589, 283] on button at bounding box center [590, 280] width 21 height 21
type input "60"
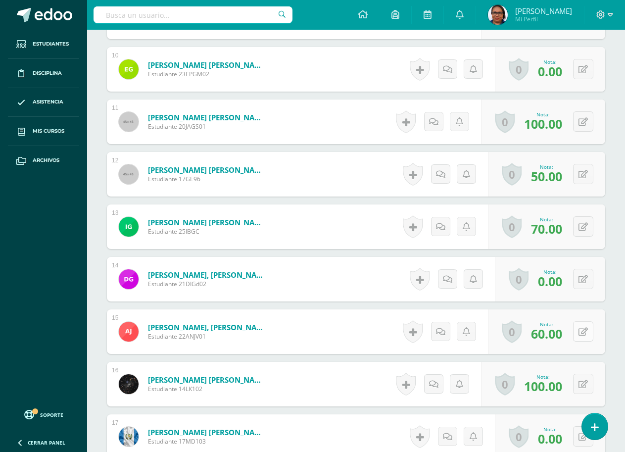
scroll to position [672, 0]
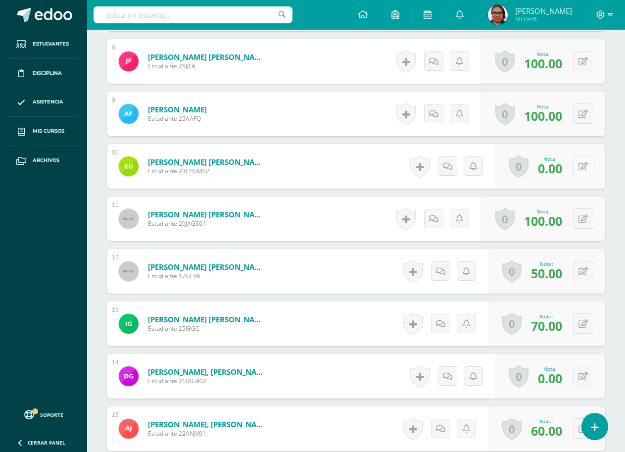
click at [585, 165] on icon at bounding box center [583, 166] width 9 height 8
type input "6"
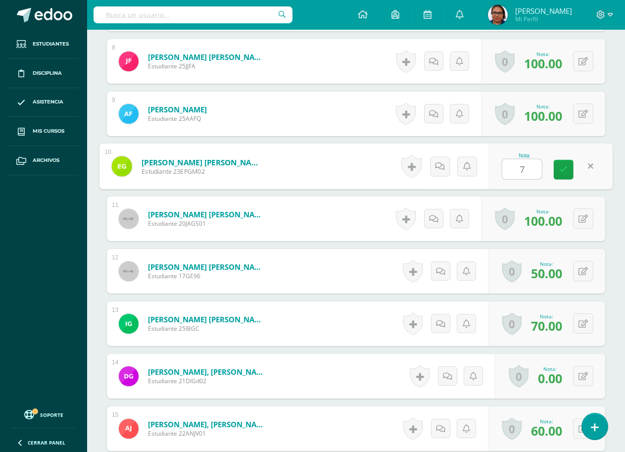
type input "70"
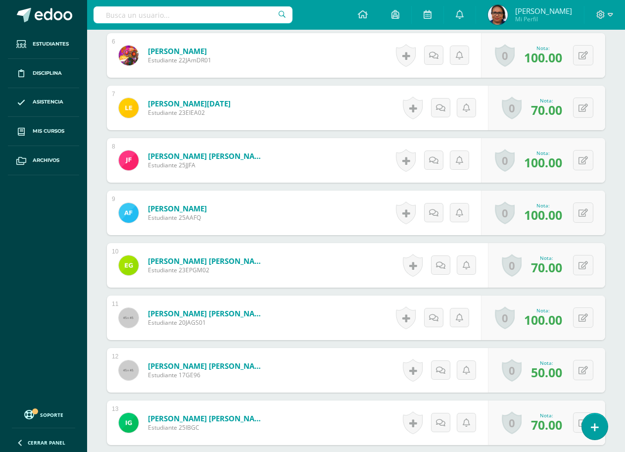
scroll to position [771, 0]
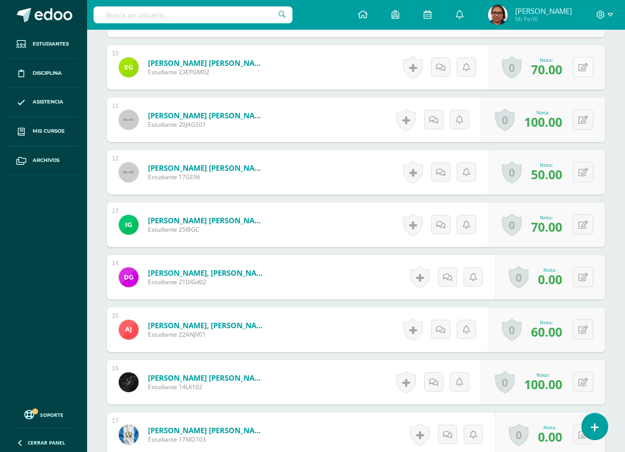
click at [587, 72] on button at bounding box center [583, 67] width 20 height 20
click at [569, 204] on div "0 Logros Logros obtenidos Aún no hay logros agregados Nota: 70.00" at bounding box center [546, 224] width 117 height 45
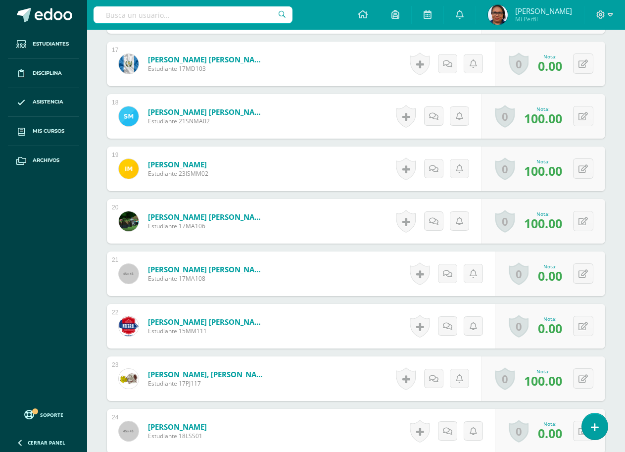
scroll to position [1167, 0]
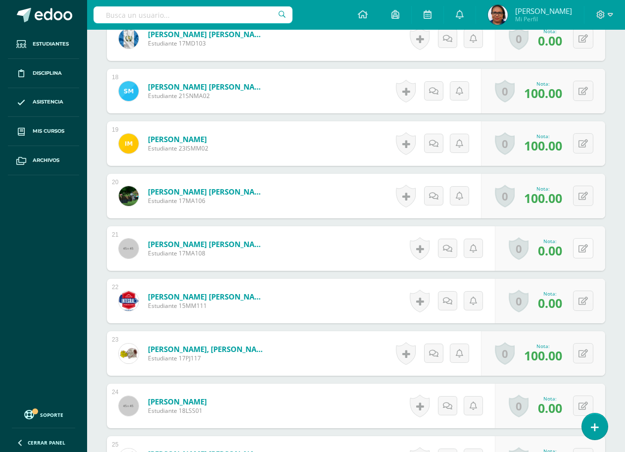
click at [586, 247] on icon at bounding box center [583, 249] width 9 height 8
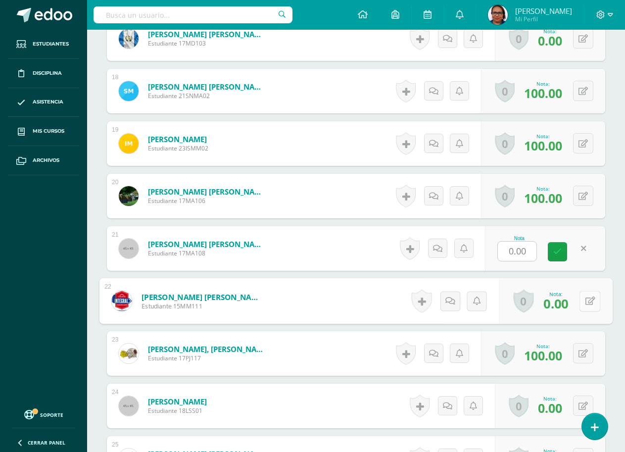
click at [580, 300] on button at bounding box center [590, 301] width 21 height 21
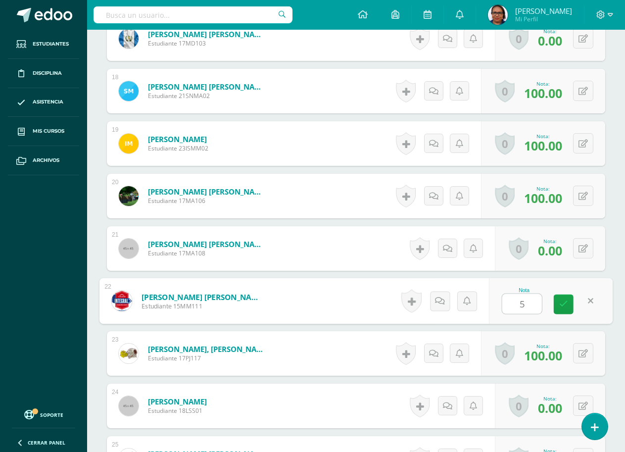
type input "50"
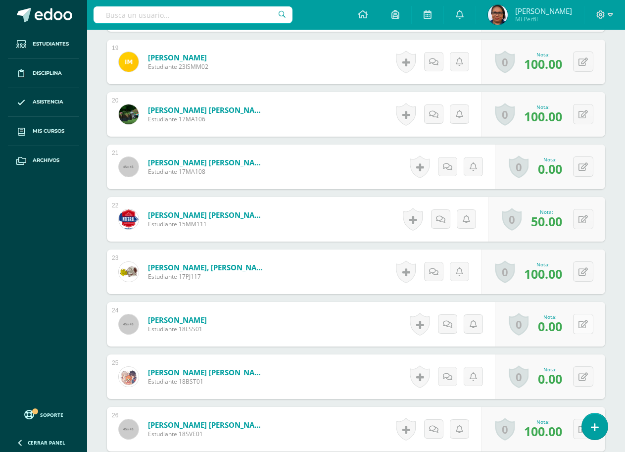
scroll to position [1266, 0]
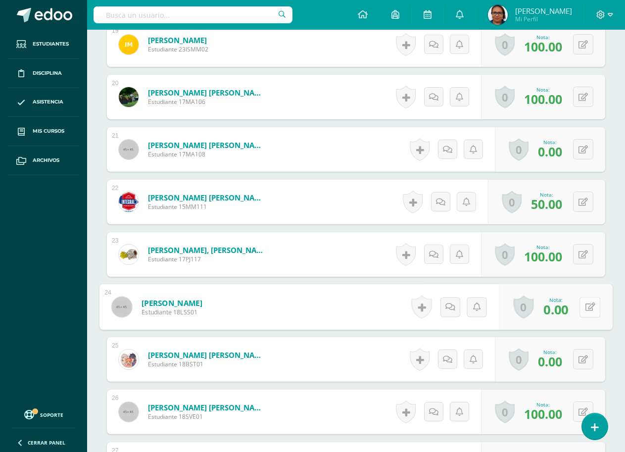
click at [581, 308] on button at bounding box center [590, 307] width 21 height 21
type input "50"
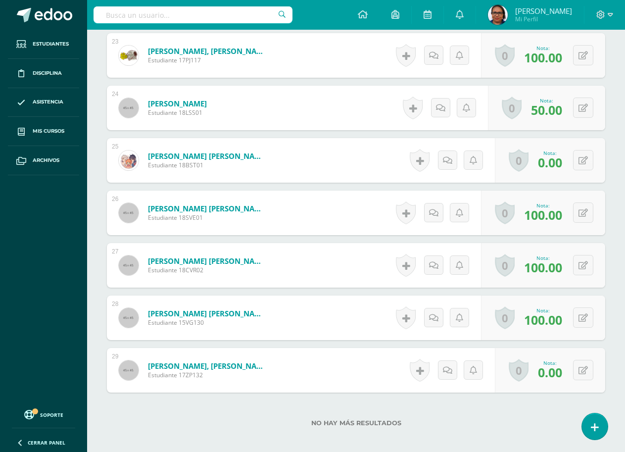
scroll to position [1519, 0]
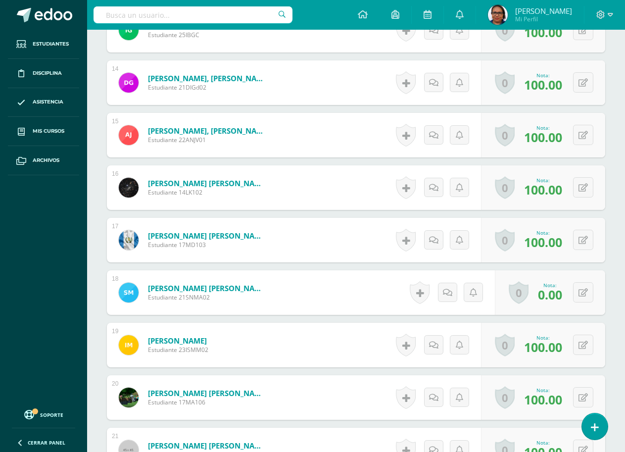
scroll to position [1068, 0]
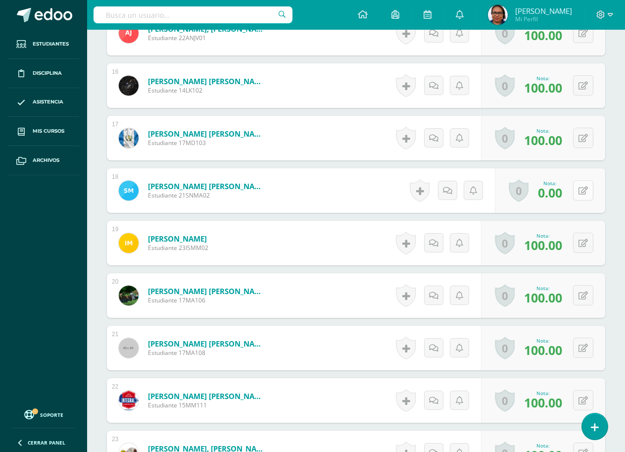
click at [587, 193] on icon at bounding box center [583, 191] width 9 height 8
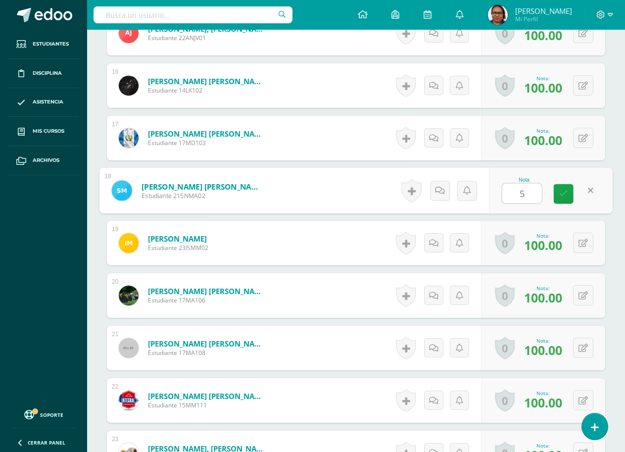
type input "50"
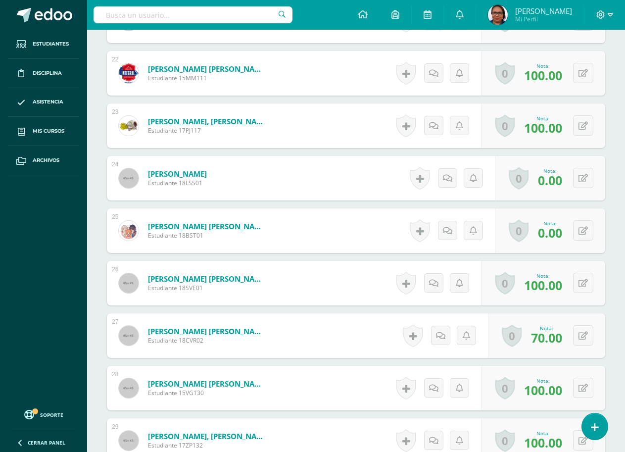
scroll to position [1414, 0]
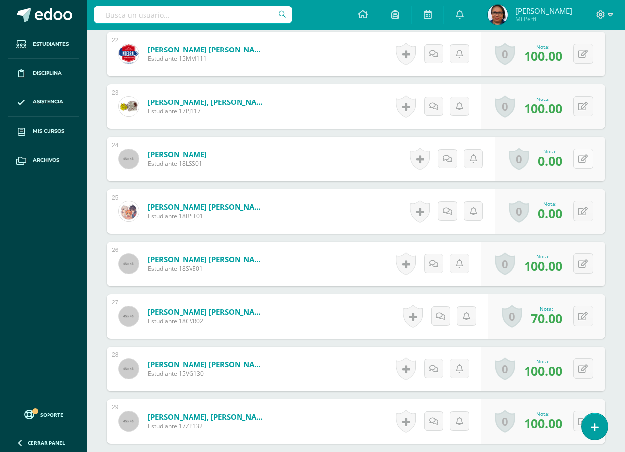
click at [578, 158] on button at bounding box center [583, 159] width 20 height 20
type input "50"
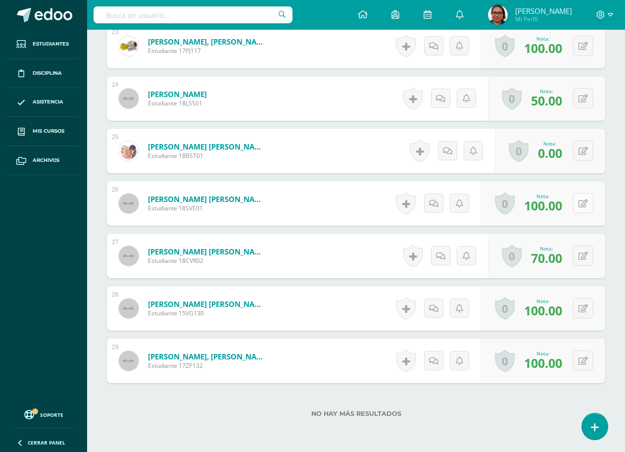
scroll to position [1420, 0]
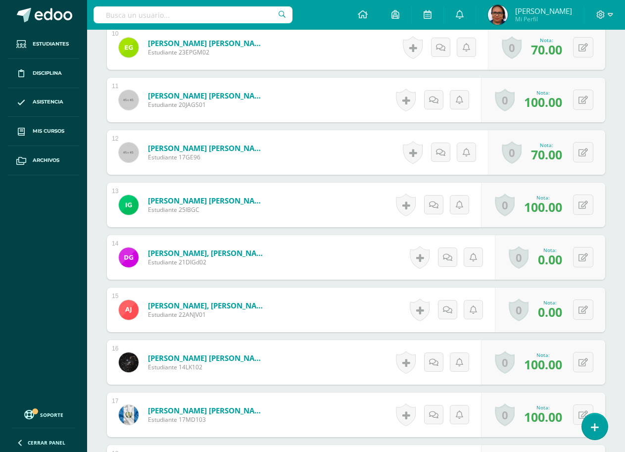
scroll to position [794, 0]
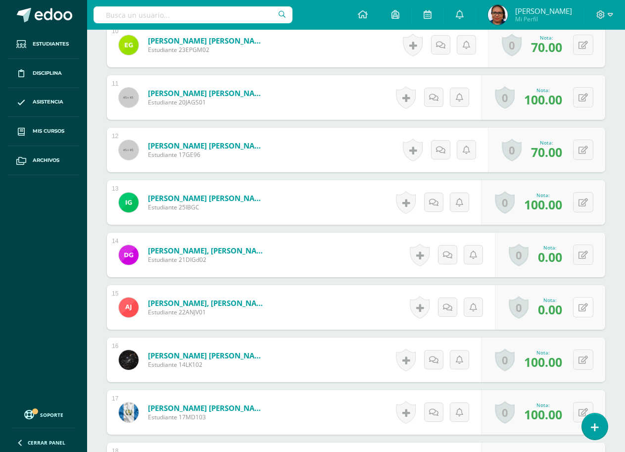
click at [586, 309] on icon at bounding box center [583, 307] width 9 height 8
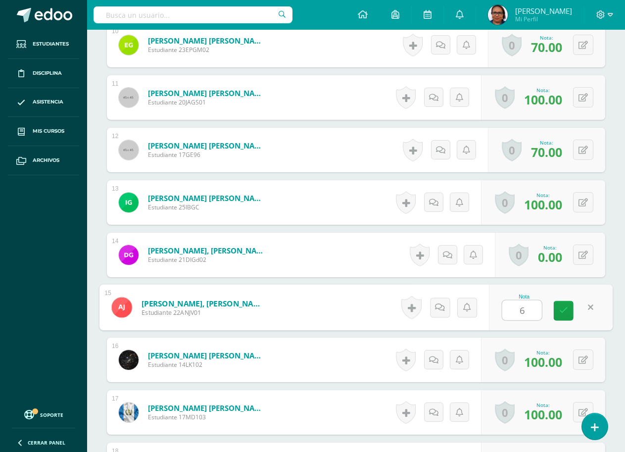
type input "60"
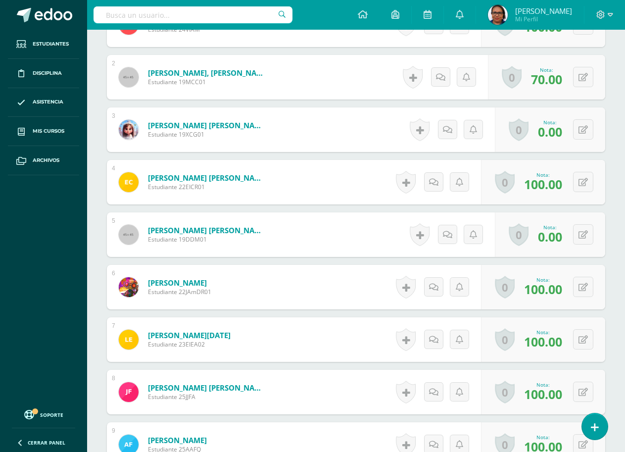
scroll to position [348, 0]
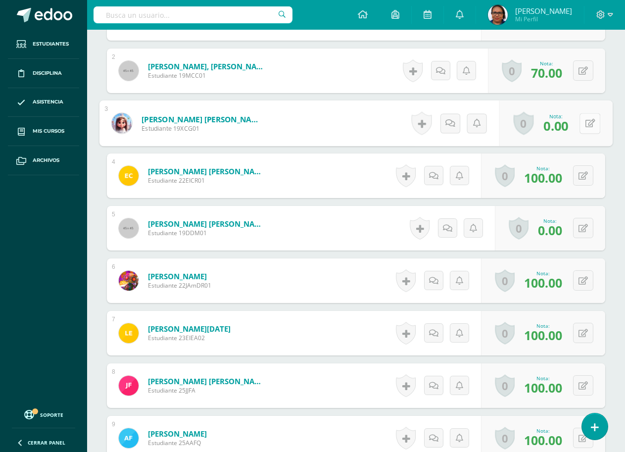
click at [583, 123] on button at bounding box center [590, 123] width 21 height 21
type input "50"
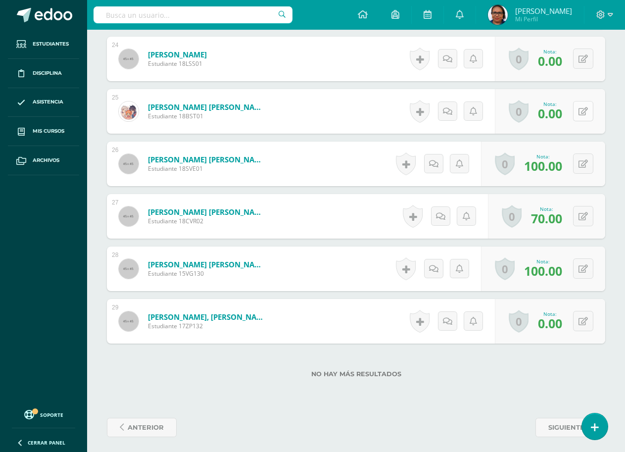
scroll to position [1519, 0]
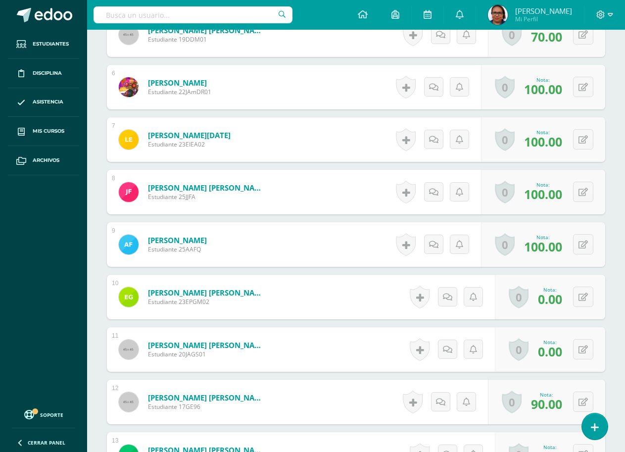
scroll to position [546, 0]
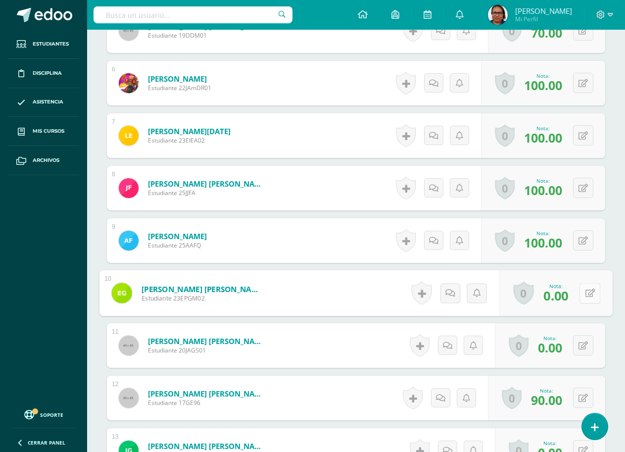
click at [580, 293] on button at bounding box center [590, 293] width 21 height 21
type input "80"
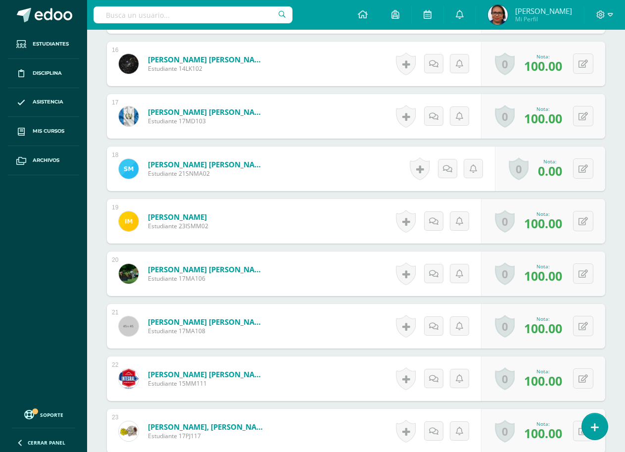
scroll to position [1090, 0]
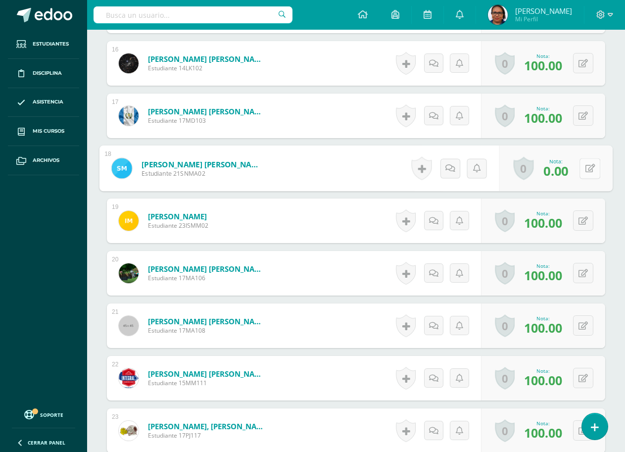
click at [586, 169] on icon at bounding box center [591, 168] width 10 height 8
type input "70"
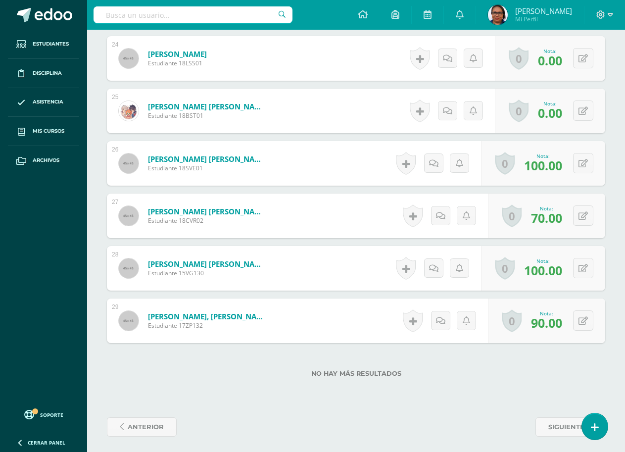
scroll to position [1519, 0]
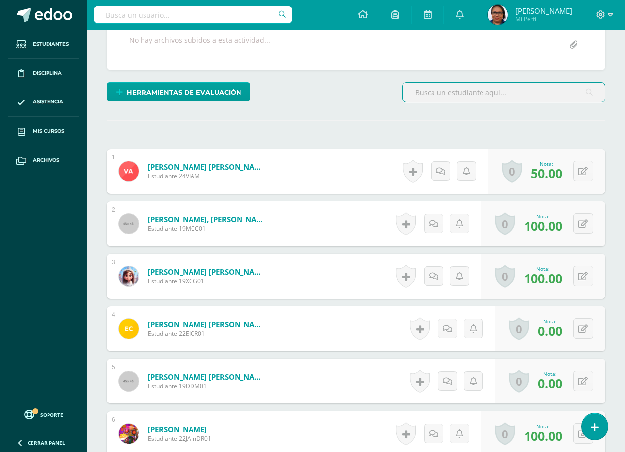
scroll to position [199, 0]
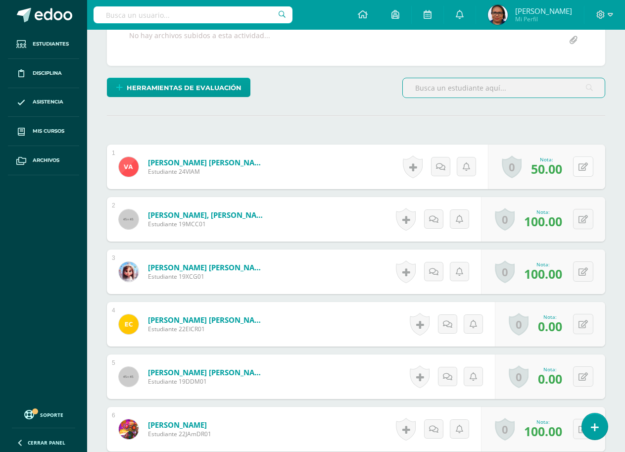
click at [589, 168] on button at bounding box center [583, 166] width 20 height 20
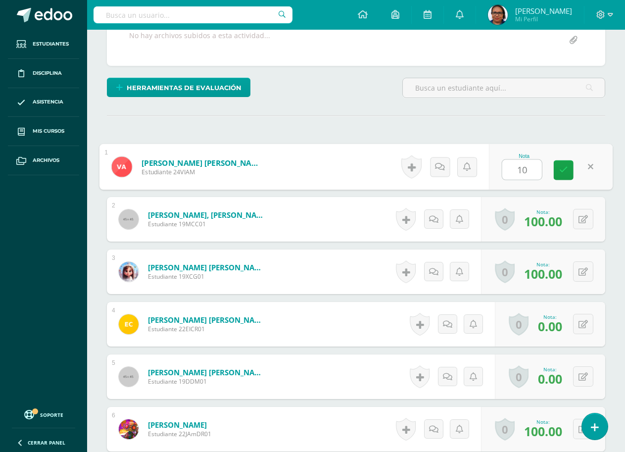
type input "100"
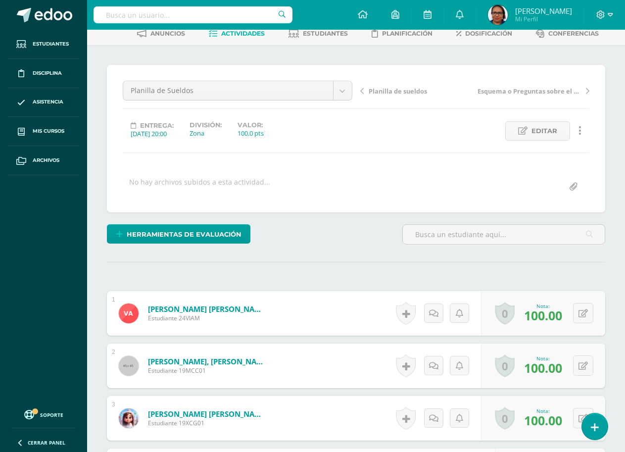
scroll to position [51, 0]
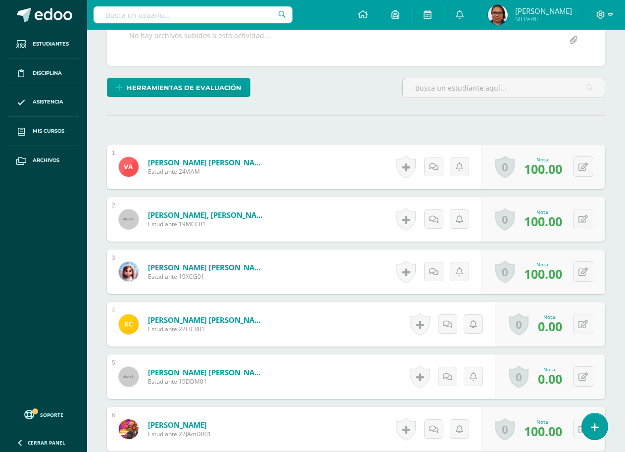
scroll to position [298, 0]
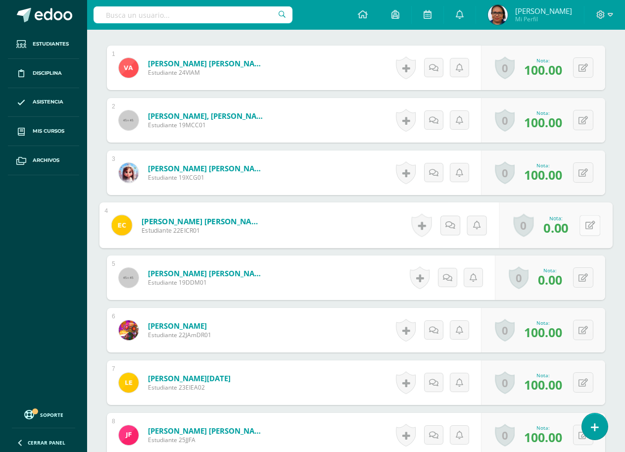
click at [578, 224] on div "0 Logros Logros obtenidos Aún no hay logros agregados Nota: 0.00" at bounding box center [555, 225] width 113 height 46
click at [593, 222] on icon at bounding box center [591, 225] width 10 height 8
type input "100"
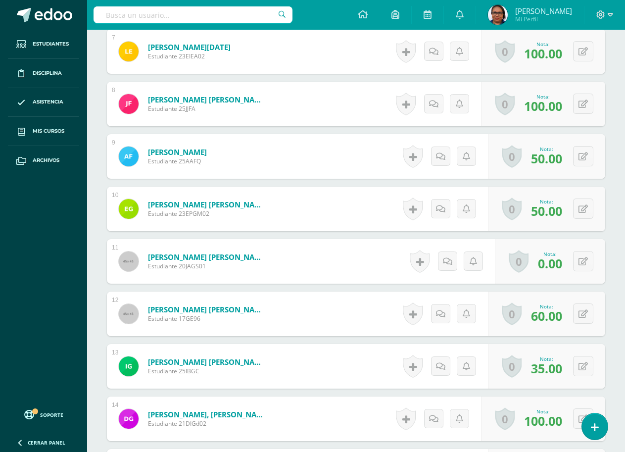
scroll to position [645, 0]
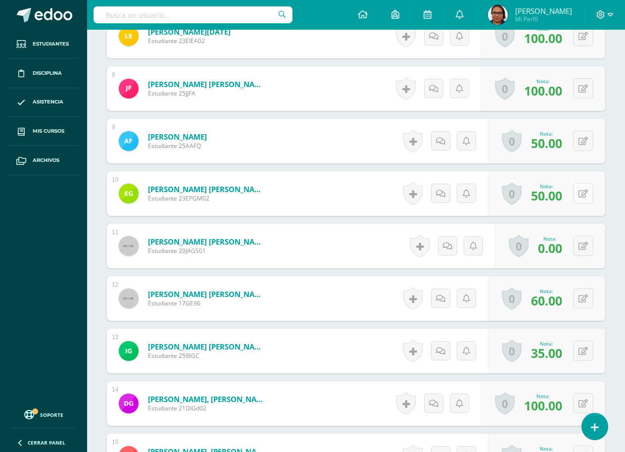
click at [587, 194] on icon at bounding box center [583, 194] width 9 height 8
type input "80"
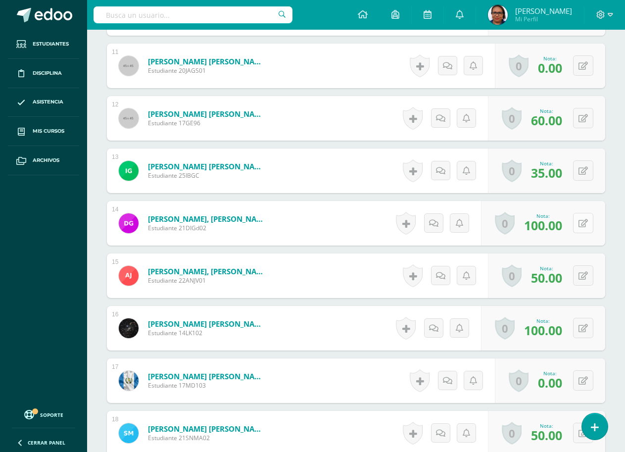
scroll to position [843, 0]
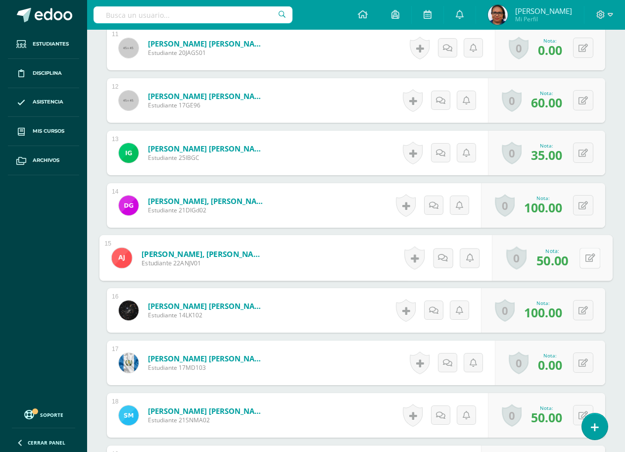
click at [586, 258] on icon at bounding box center [591, 257] width 10 height 8
type input "70"
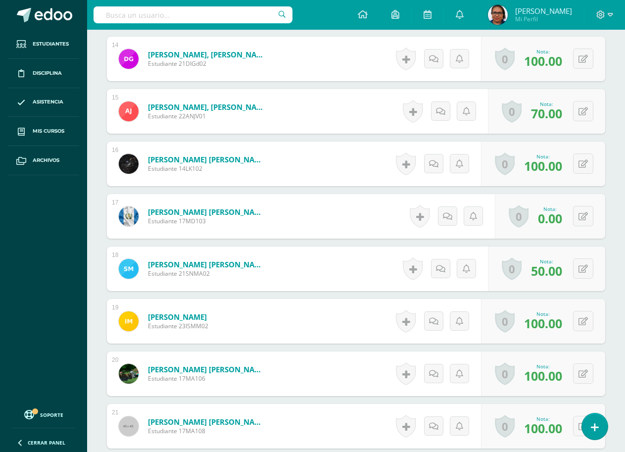
scroll to position [992, 0]
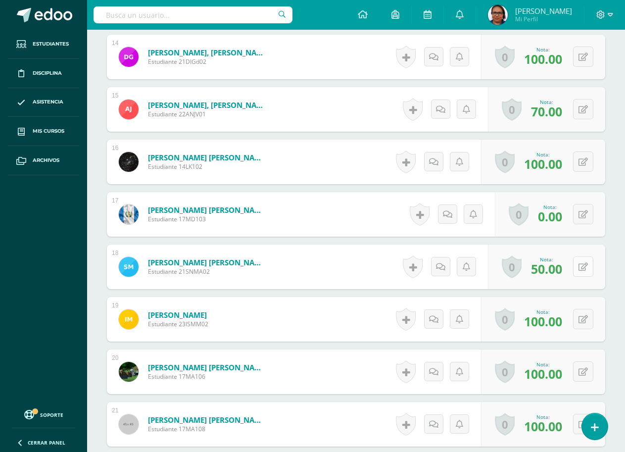
click at [581, 267] on button at bounding box center [583, 266] width 20 height 20
type input "70"
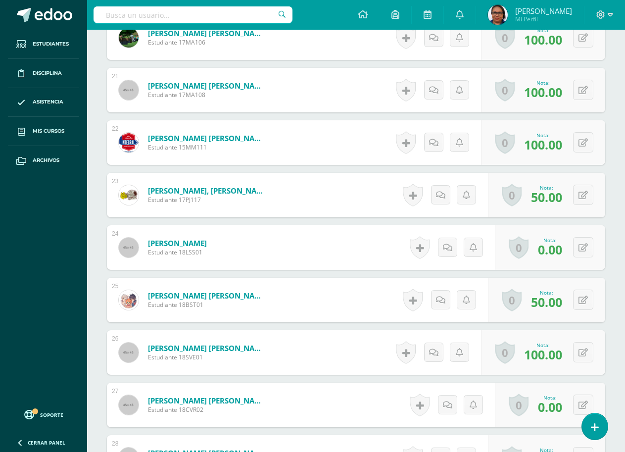
scroll to position [1388, 0]
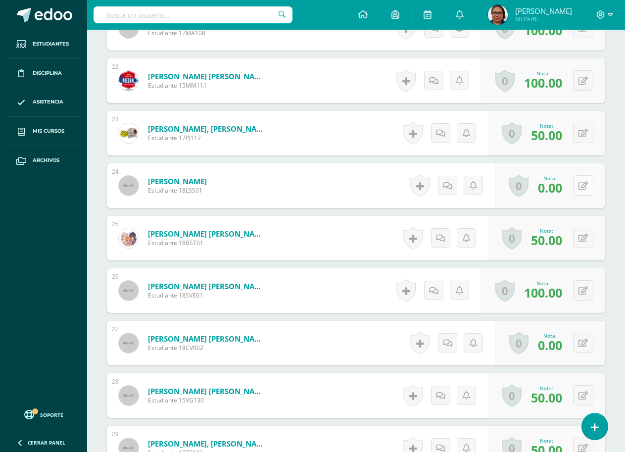
click at [587, 188] on icon at bounding box center [583, 186] width 9 height 8
type input "50"
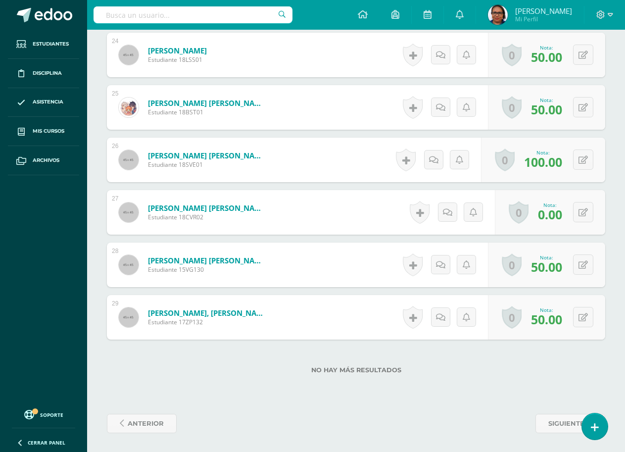
scroll to position [1519, 0]
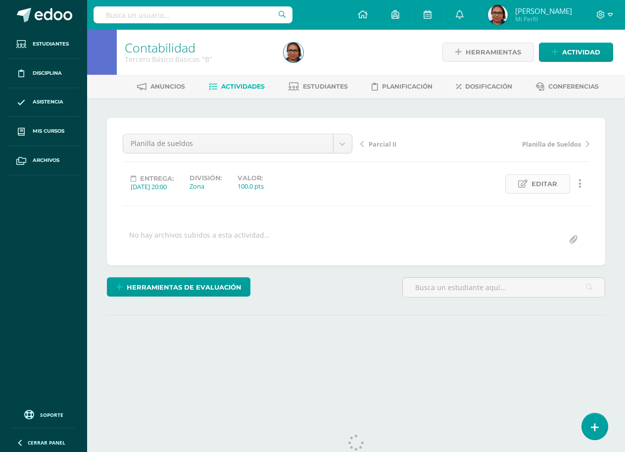
click at [530, 186] on link "Editar" at bounding box center [537, 183] width 65 height 19
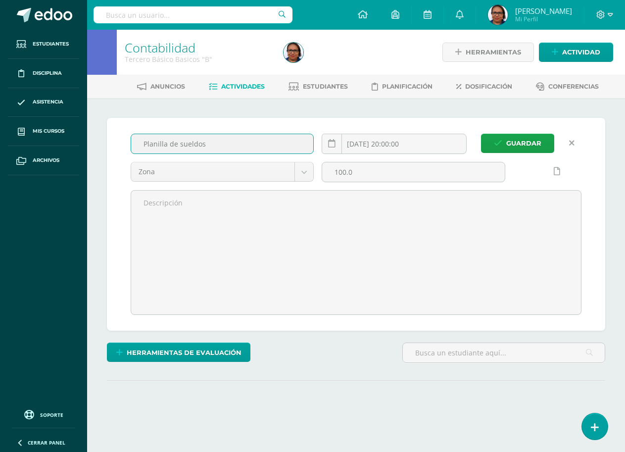
drag, startPoint x: 158, startPoint y: 142, endPoint x: 128, endPoint y: 167, distance: 39.4
click at [121, 158] on div "Guardar Planilla de sueldos [DATE] 20:00:00 Zona Zona Parciales Examen final 10…" at bounding box center [356, 224] width 498 height 213
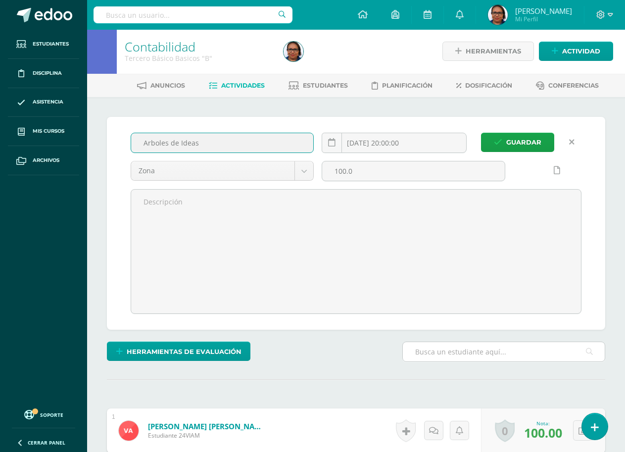
scroll to position [1, 0]
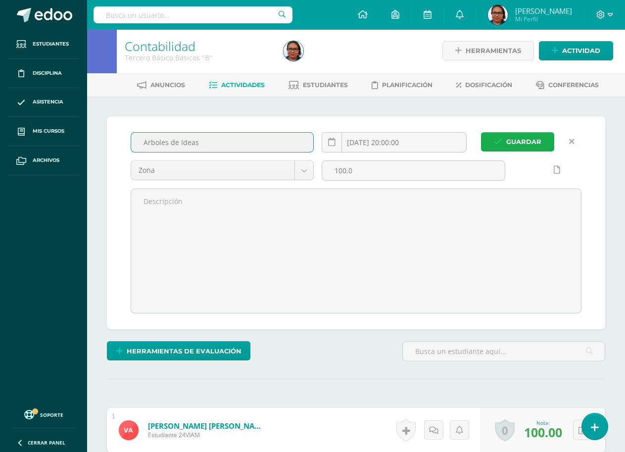
type input "Arboles de Ideas"
click at [507, 138] on span "Guardar" at bounding box center [523, 142] width 35 height 18
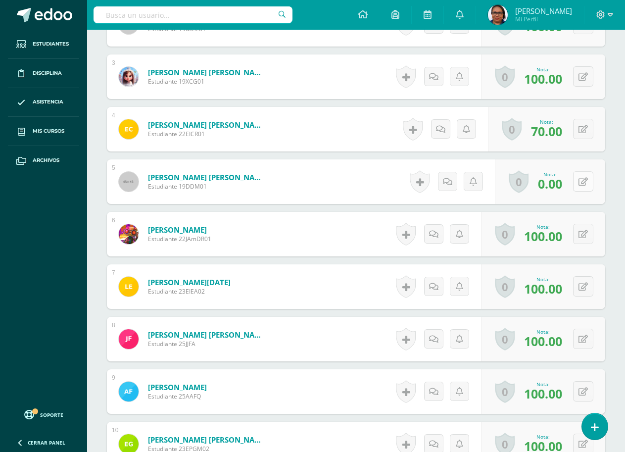
scroll to position [395, 0]
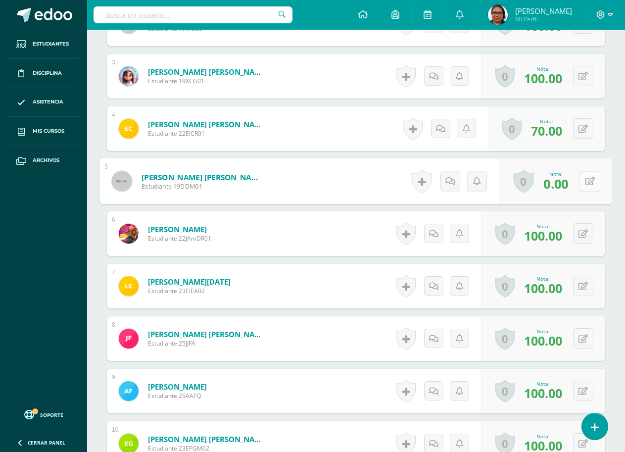
click at [581, 185] on button at bounding box center [590, 181] width 21 height 21
type input "100"
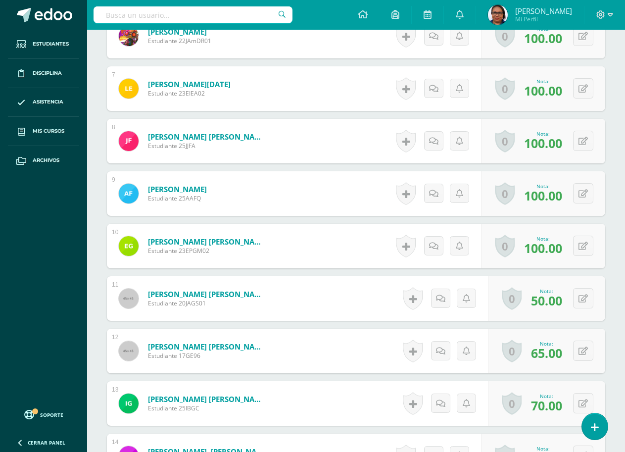
scroll to position [593, 0]
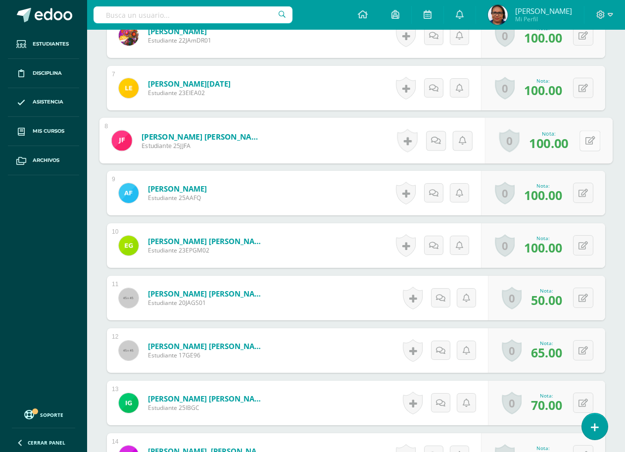
click at [587, 139] on icon at bounding box center [591, 140] width 10 height 8
type input "50"
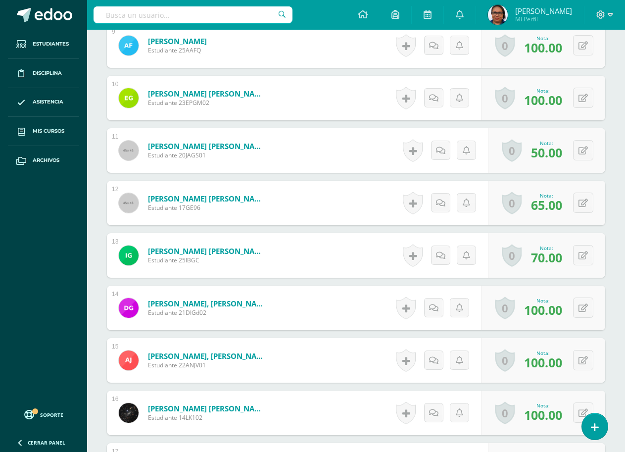
scroll to position [742, 0]
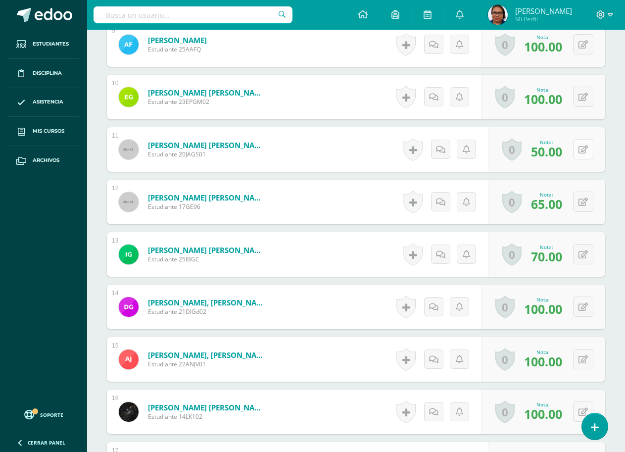
click at [582, 145] on button at bounding box center [583, 149] width 20 height 20
type input "70"
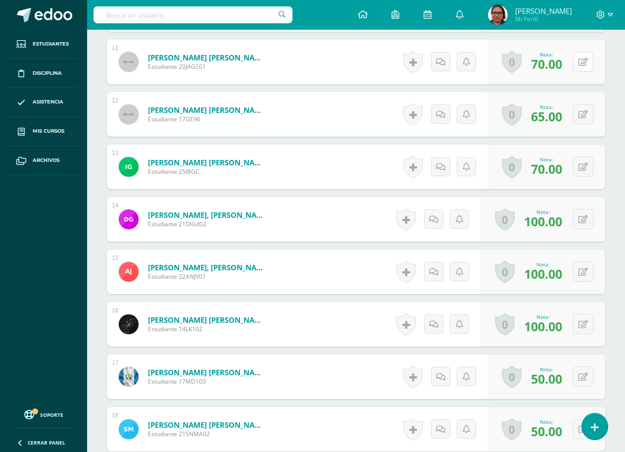
scroll to position [841, 0]
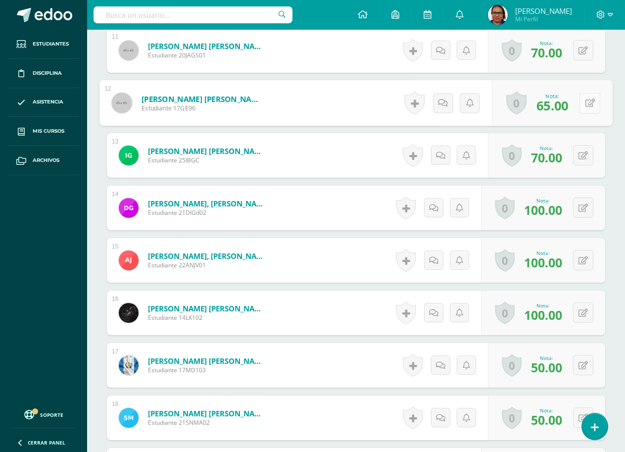
click at [584, 101] on button at bounding box center [590, 103] width 21 height 21
type input "70"
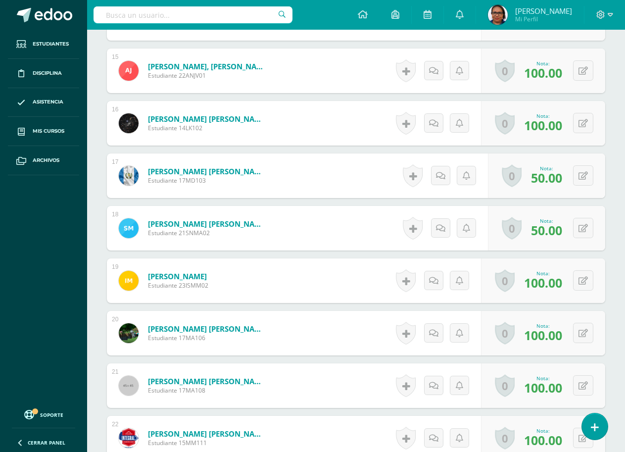
scroll to position [1039, 0]
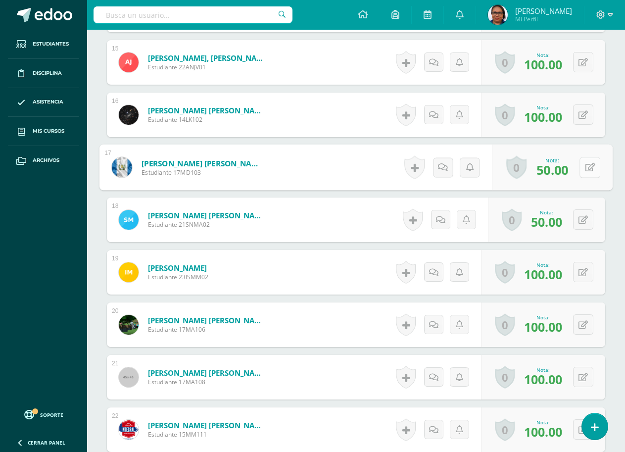
click at [583, 168] on button at bounding box center [590, 167] width 21 height 21
type input "100"
click at [584, 217] on button at bounding box center [583, 219] width 20 height 20
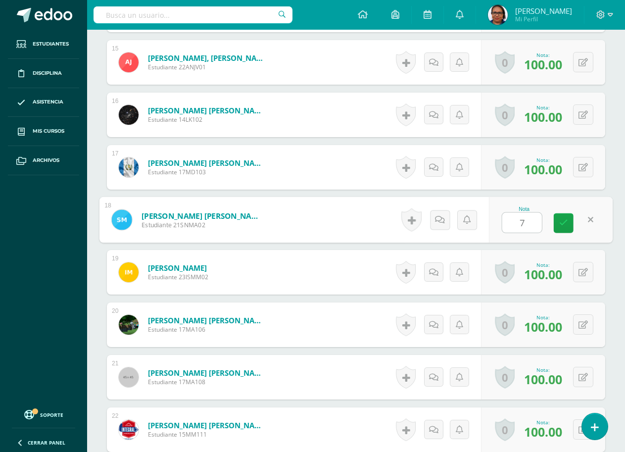
type input "70"
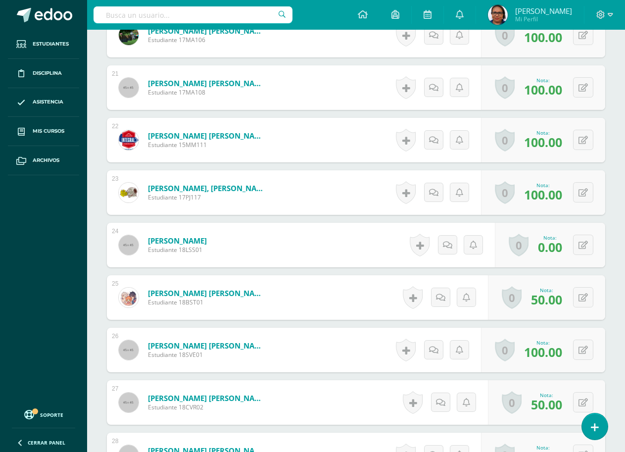
scroll to position [1336, 0]
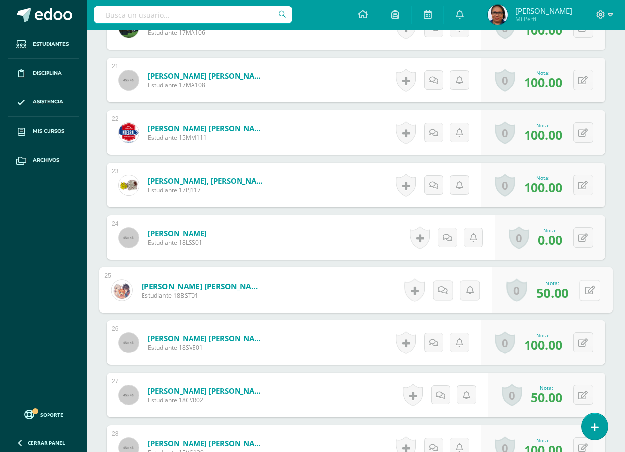
click at [584, 295] on button at bounding box center [590, 290] width 21 height 21
type input "0"
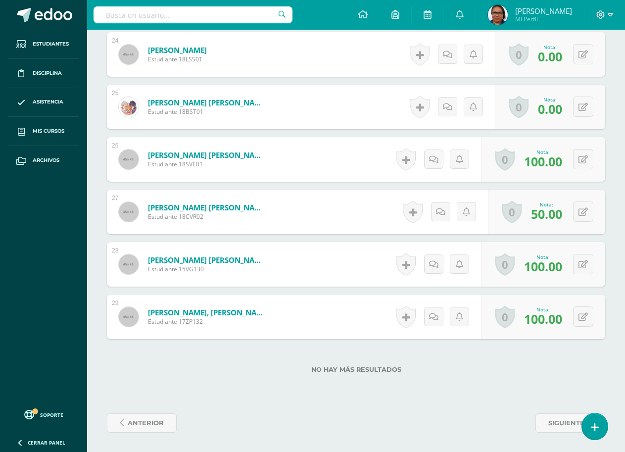
scroll to position [1519, 0]
click at [584, 211] on button at bounding box center [583, 211] width 20 height 20
type input "100"
click at [569, 212] on link at bounding box center [564, 215] width 20 height 20
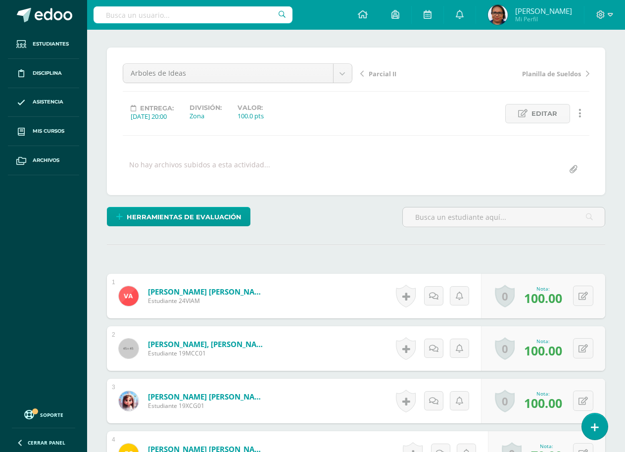
scroll to position [0, 0]
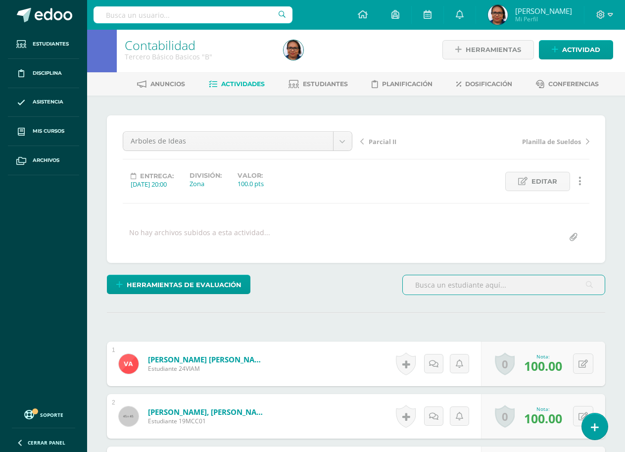
scroll to position [3, 0]
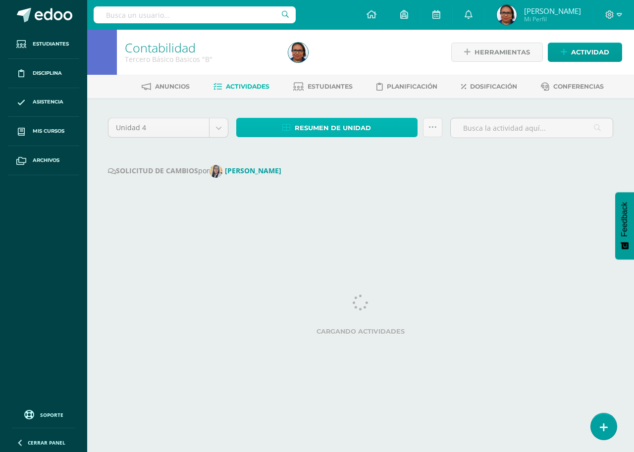
click at [353, 126] on span "Resumen de unidad" at bounding box center [333, 128] width 76 height 18
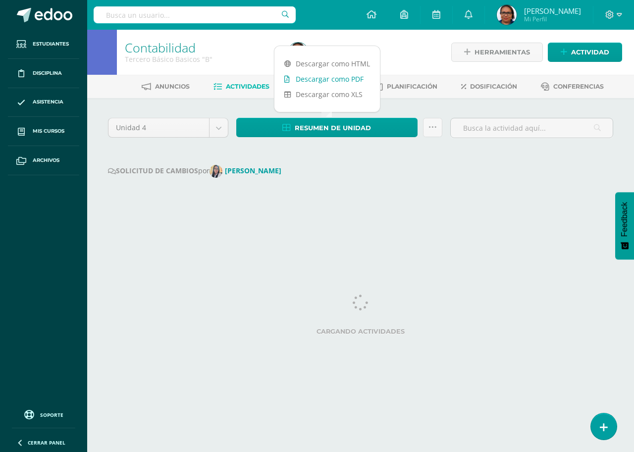
click at [345, 78] on link "Descargar como PDF" at bounding box center [326, 78] width 105 height 15
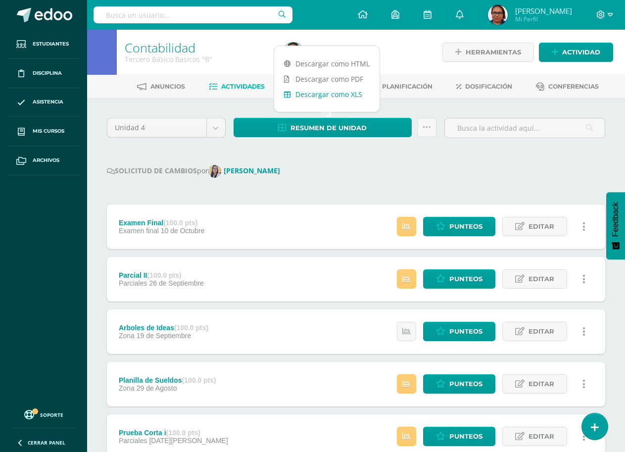
click at [355, 96] on link "Descargar como XLS" at bounding box center [326, 94] width 105 height 15
click at [149, 152] on div "Unidad 4 Unidad 1 Unidad 2 Unidad 3 Unidad 4 Resumen de unidad Subir actividade…" at bounding box center [356, 416] width 506 height 597
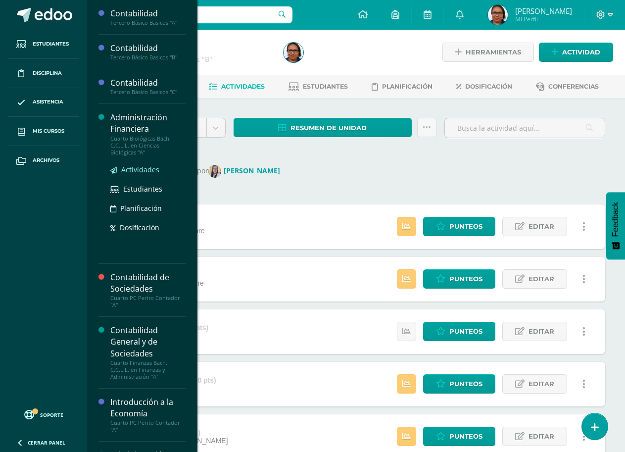
click at [145, 169] on span "Actividades" at bounding box center [140, 169] width 38 height 9
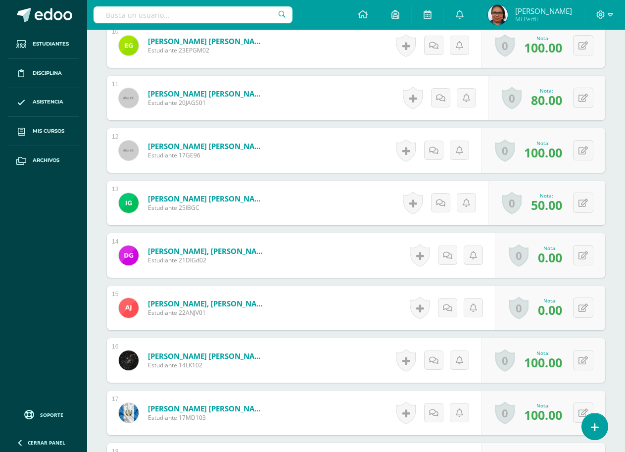
scroll to position [843, 0]
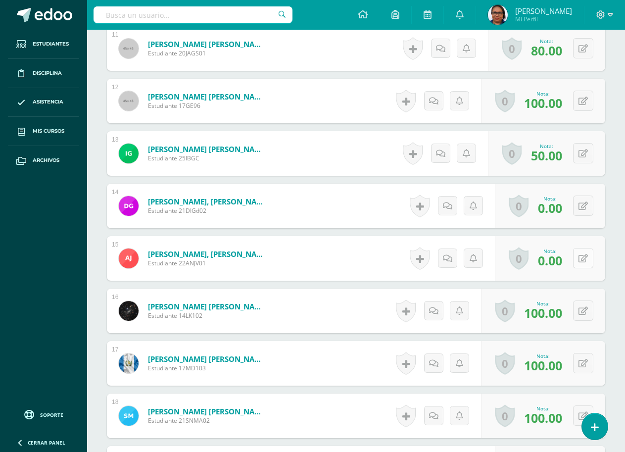
click at [584, 257] on button at bounding box center [583, 258] width 20 height 20
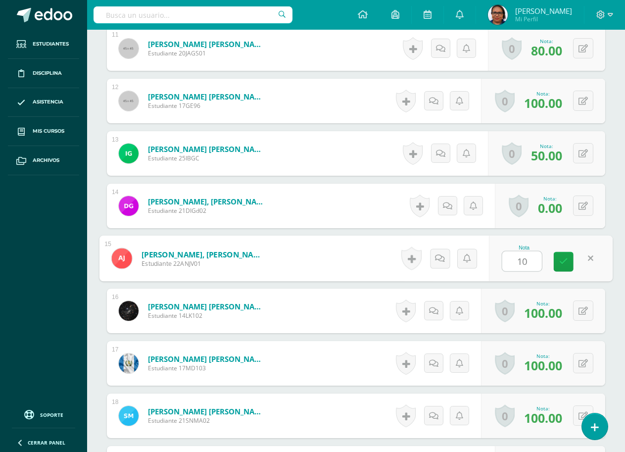
type input "100"
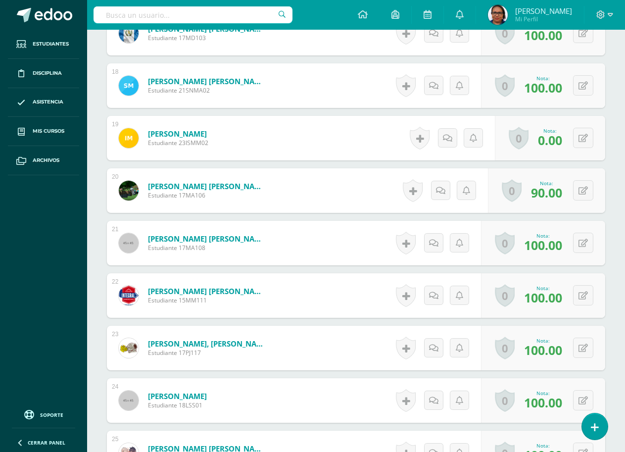
scroll to position [0, 0]
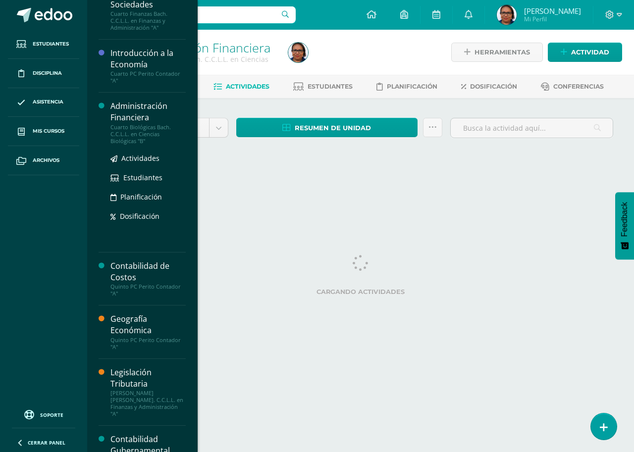
scroll to position [314, 0]
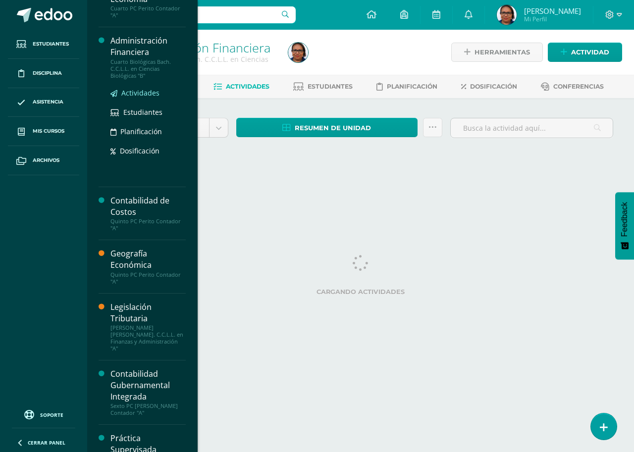
click at [137, 89] on span "Actividades" at bounding box center [140, 92] width 38 height 9
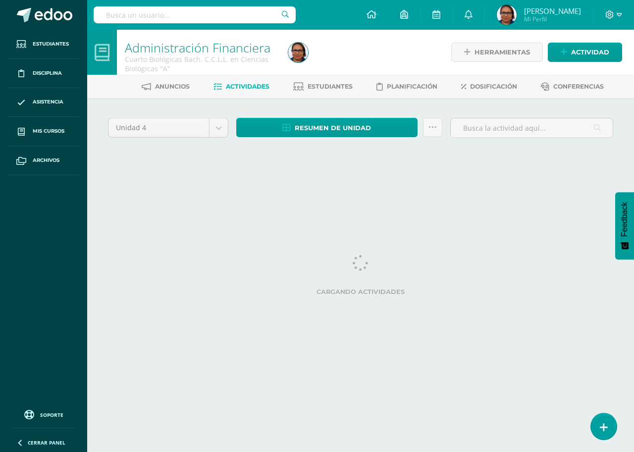
scroll to position [220, 0]
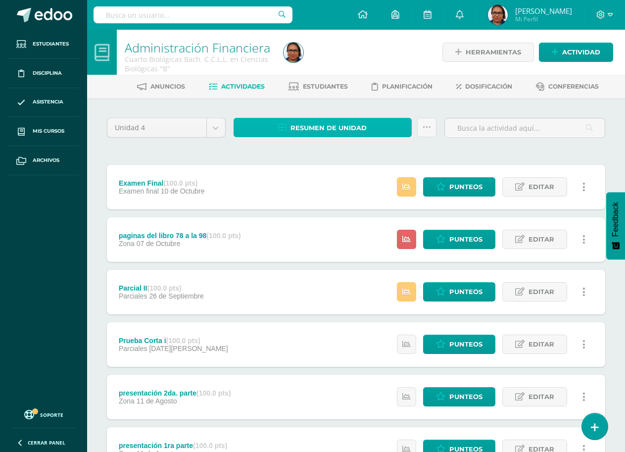
click at [382, 131] on link "Resumen de unidad" at bounding box center [323, 127] width 178 height 19
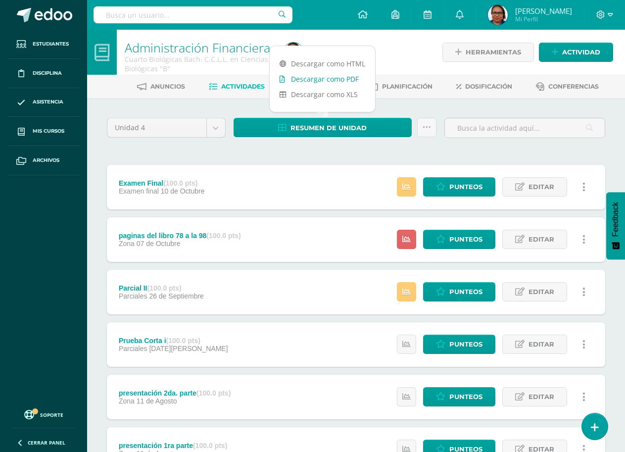
click at [352, 80] on link "Descargar como PDF" at bounding box center [322, 78] width 105 height 15
click at [465, 186] on span "Punteos" at bounding box center [465, 187] width 33 height 18
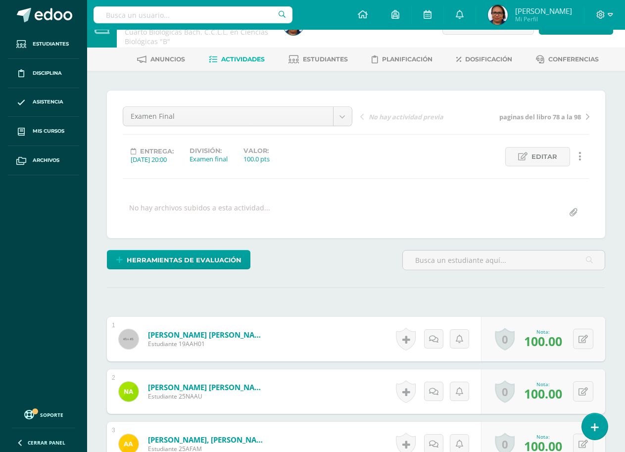
scroll to position [28, 0]
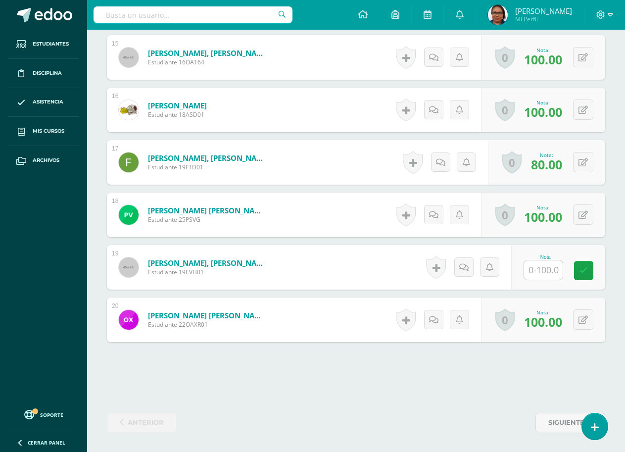
click at [547, 272] on input "text" at bounding box center [543, 269] width 39 height 19
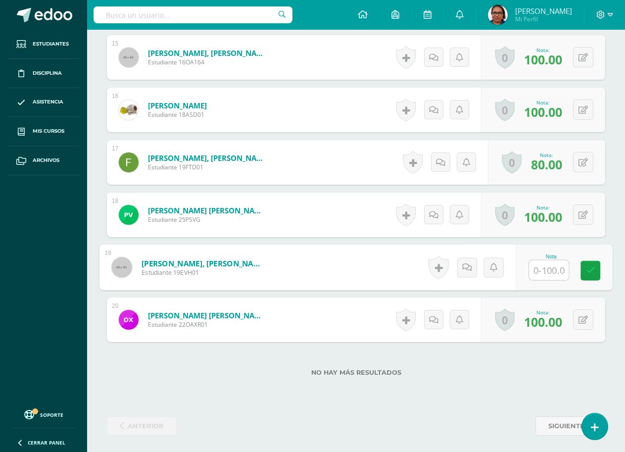
scroll to position [1044, 0]
type input "80"
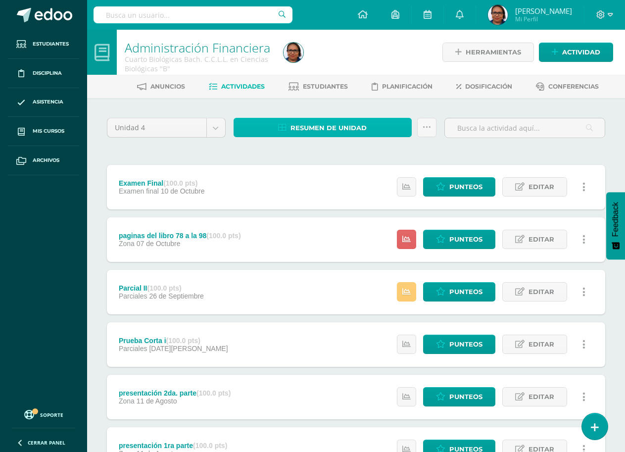
click at [381, 130] on link "Resumen de unidad" at bounding box center [323, 127] width 178 height 19
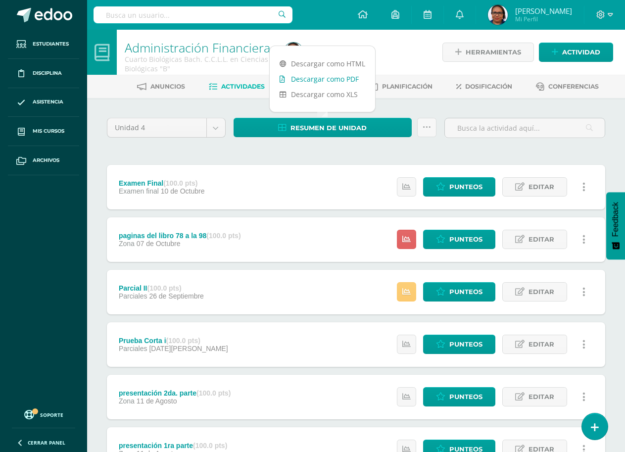
click at [338, 80] on link "Descargar como PDF" at bounding box center [322, 78] width 105 height 15
click at [345, 76] on link "Descargar como PDF" at bounding box center [322, 78] width 105 height 15
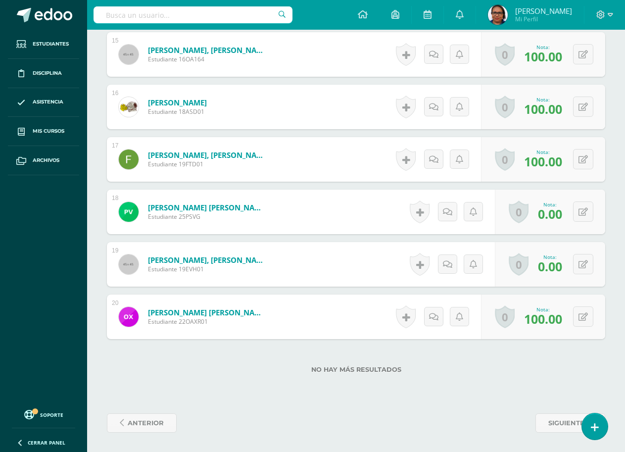
scroll to position [1047, 0]
click at [584, 265] on icon at bounding box center [583, 264] width 9 height 8
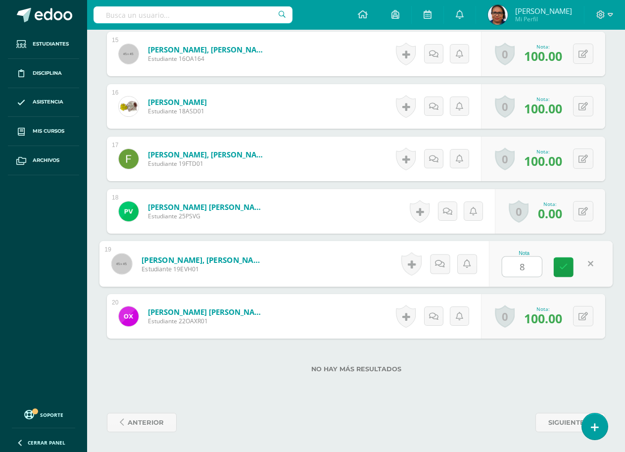
type input "80"
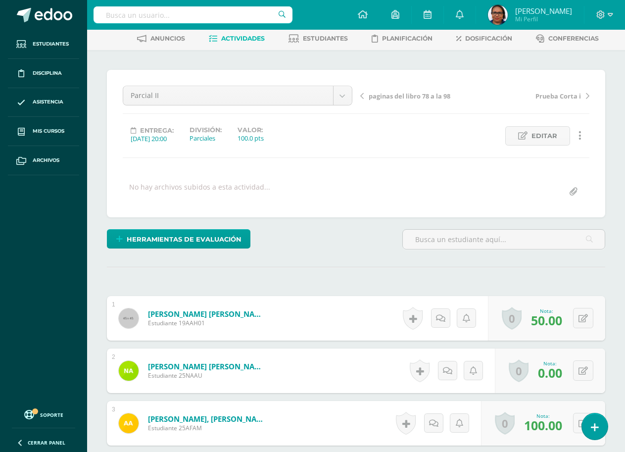
scroll to position [0, 0]
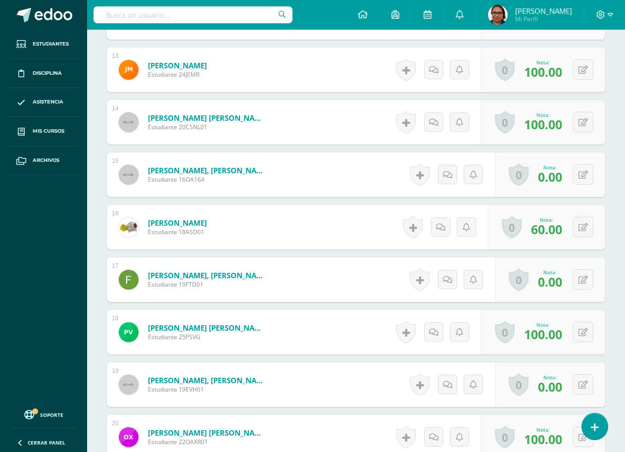
scroll to position [1047, 0]
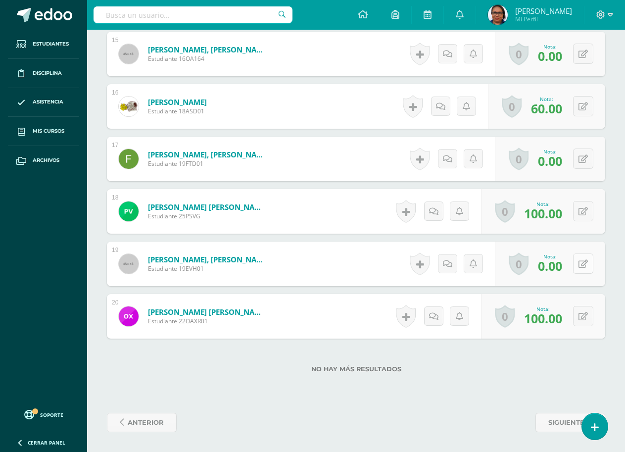
click at [584, 266] on button at bounding box center [583, 263] width 20 height 20
type input "60"
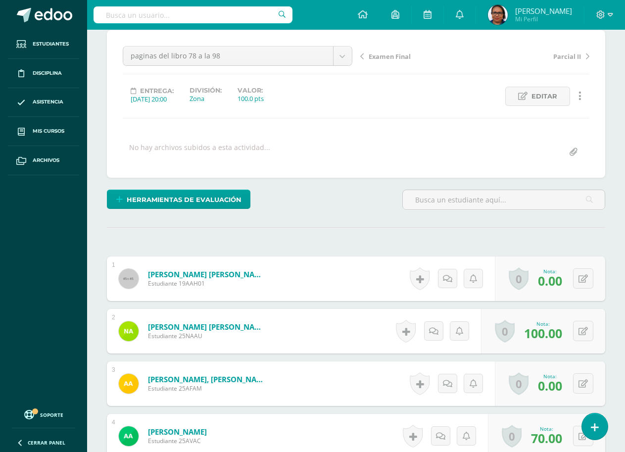
scroll to position [0, 0]
